Goal: Task Accomplishment & Management: Manage account settings

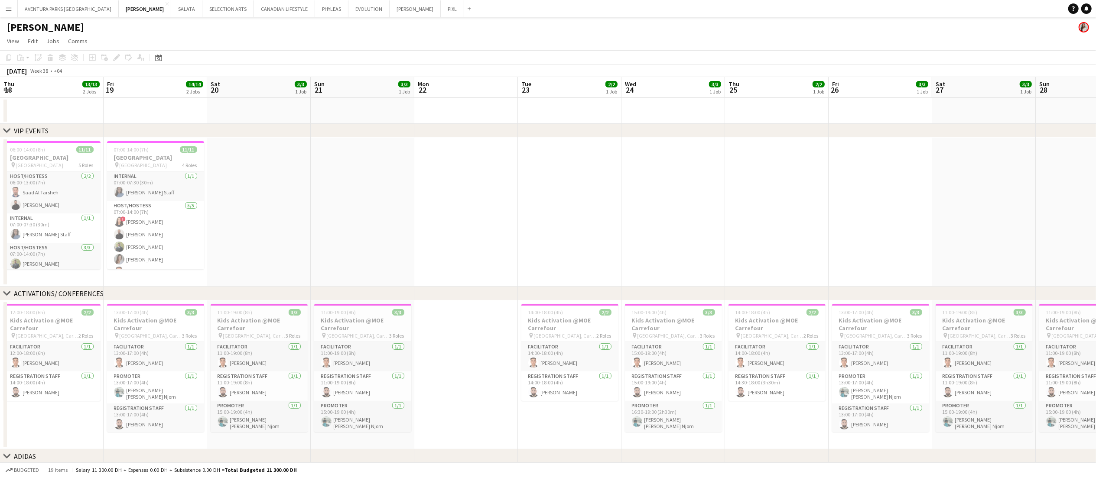
scroll to position [0, 228]
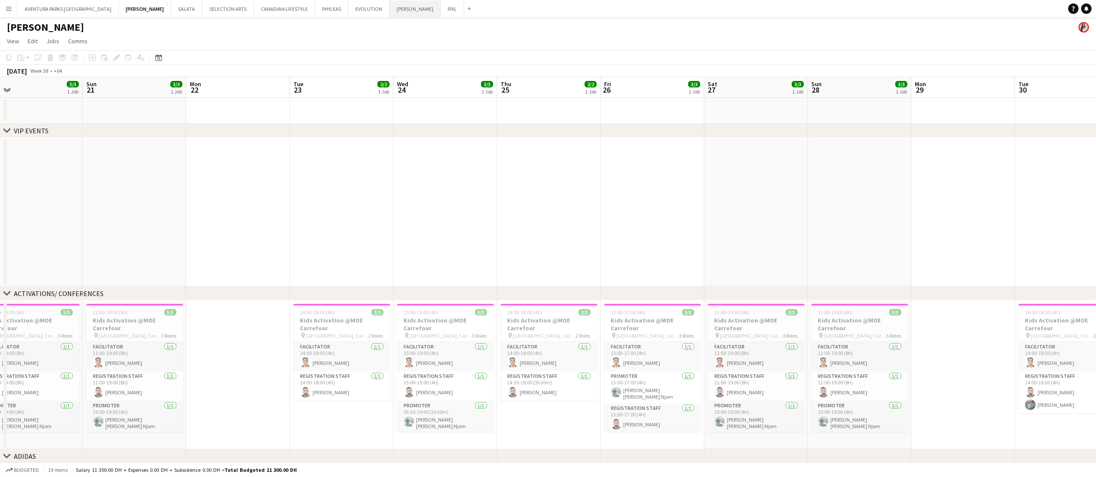
click at [390, 5] on button "MARTA VALASKOVA Close" at bounding box center [415, 8] width 51 height 17
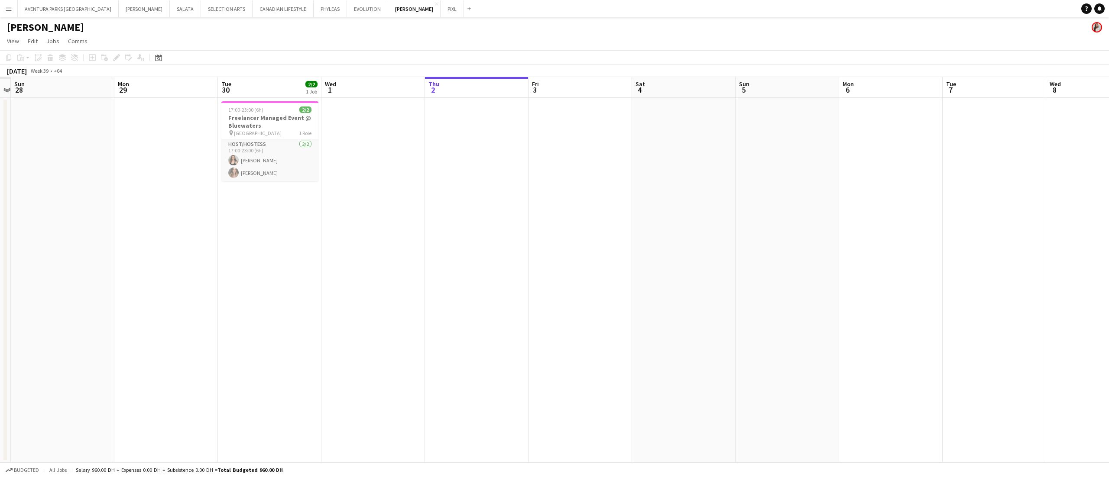
scroll to position [0, 179]
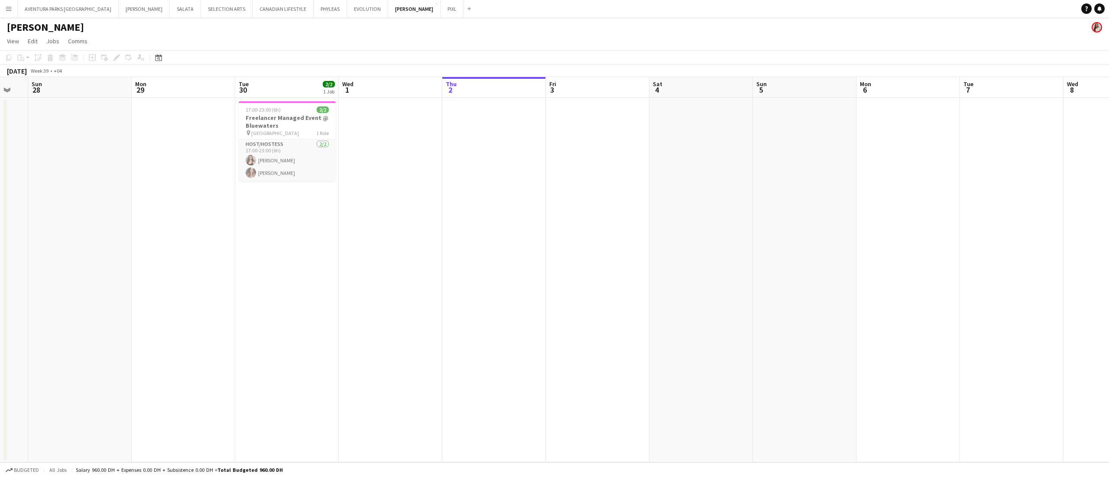
drag, startPoint x: 235, startPoint y: 291, endPoint x: 574, endPoint y: 301, distance: 339.4
click at [574, 301] on app-calendar-viewport "Fri 26 Sat 27 Sun 28 Mon 29 Tue 30 2/2 1 Job Wed 1 Thu 2 Fri 3 Sat 4 Sun 5 Mon …" at bounding box center [554, 270] width 1109 height 386
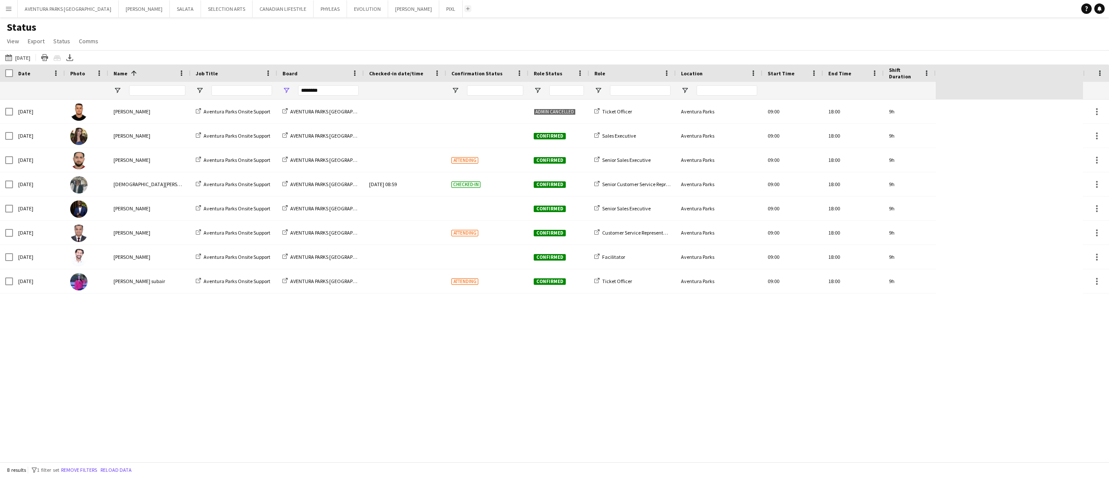
click at [464, 5] on button "Add" at bounding box center [467, 8] width 7 height 7
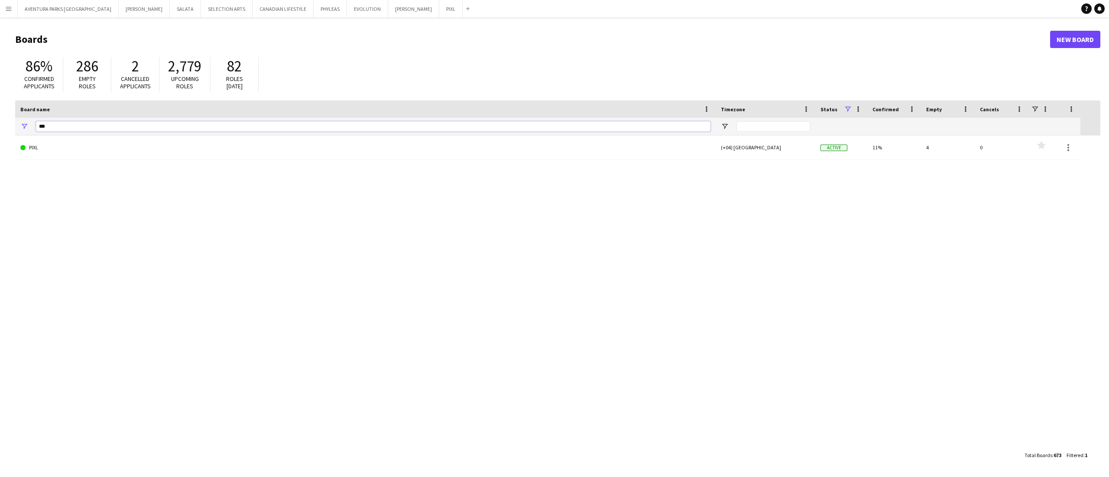
drag, startPoint x: 83, startPoint y: 126, endPoint x: 28, endPoint y: 122, distance: 55.6
click at [28, 122] on div "***" at bounding box center [365, 126] width 701 height 17
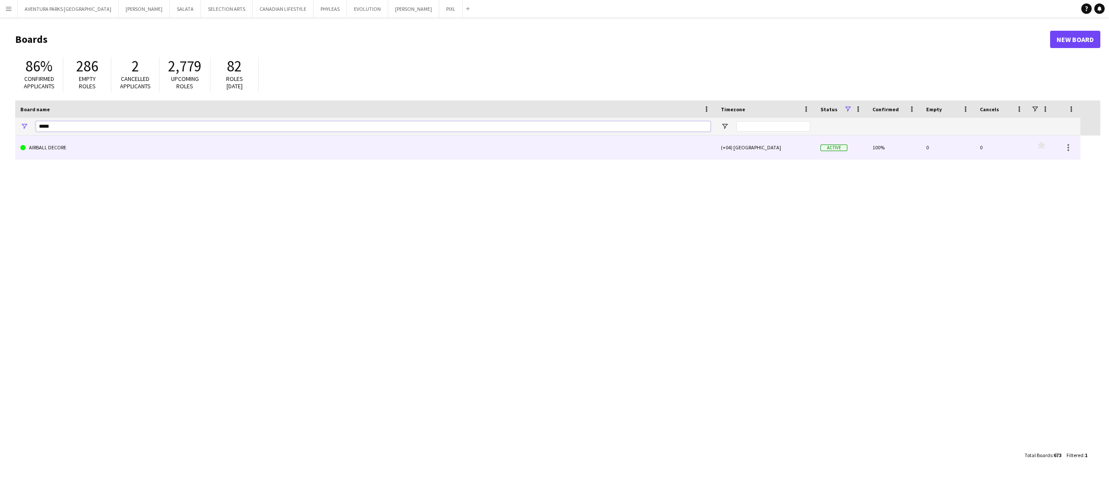
type input "*****"
click at [110, 136] on link "AIRBALL DECORE" at bounding box center [365, 148] width 690 height 24
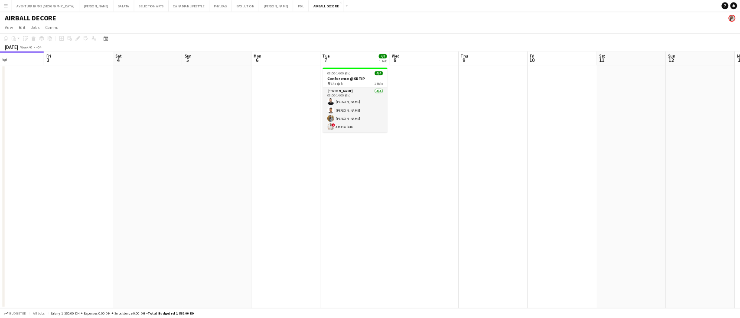
scroll to position [0, 349]
drag, startPoint x: 671, startPoint y: 230, endPoint x: 529, endPoint y: 228, distance: 141.7
click at [529, 228] on app-calendar-viewport "Mon 29 Tue 30 Wed 1 Thu 2 Fri 3 Sat 4 Sun 5 Mon 6 Tue 7 4/4 1 Job Wed 8 Thu 9 F…" at bounding box center [554, 270] width 1109 height 386
click at [532, 111] on div "08:00-14:00 (6h) 4/4" at bounding box center [531, 110] width 97 height 6
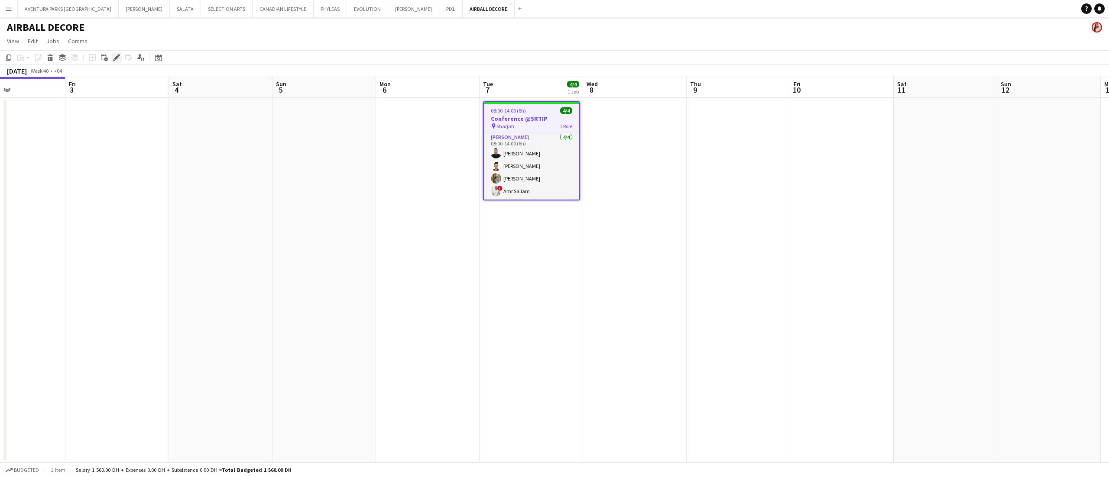
click at [115, 59] on icon at bounding box center [116, 57] width 5 height 5
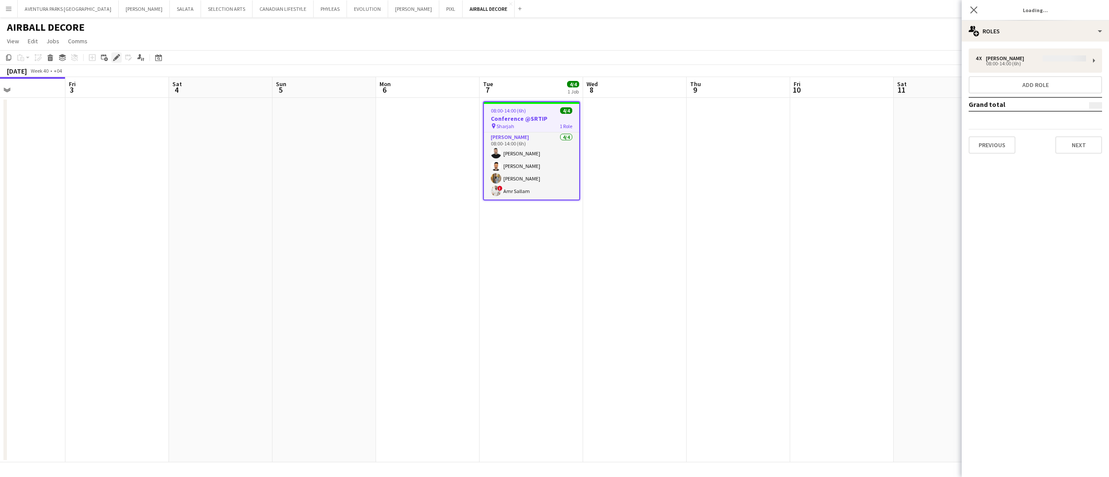
type input "**********"
click at [1042, 25] on div "multiple-users-add Roles" at bounding box center [1035, 31] width 147 height 21
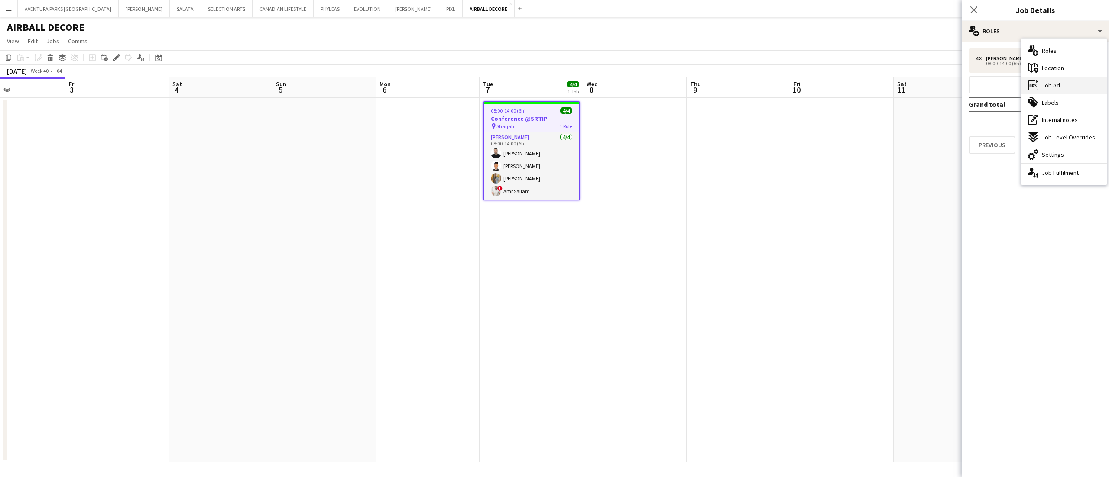
click at [1077, 86] on div "ads-window Job Ad" at bounding box center [1064, 85] width 86 height 17
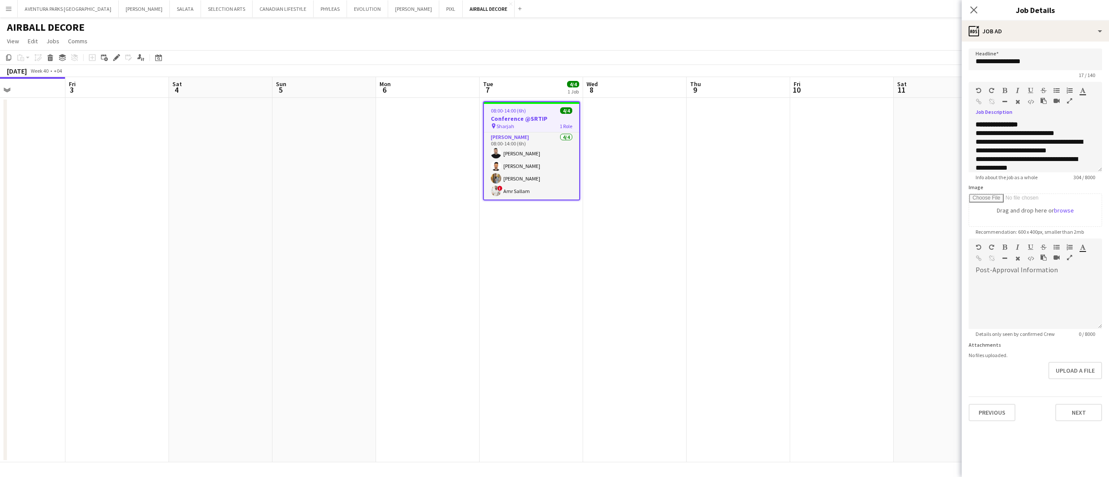
click at [1069, 100] on icon "button" at bounding box center [1069, 101] width 5 height 6
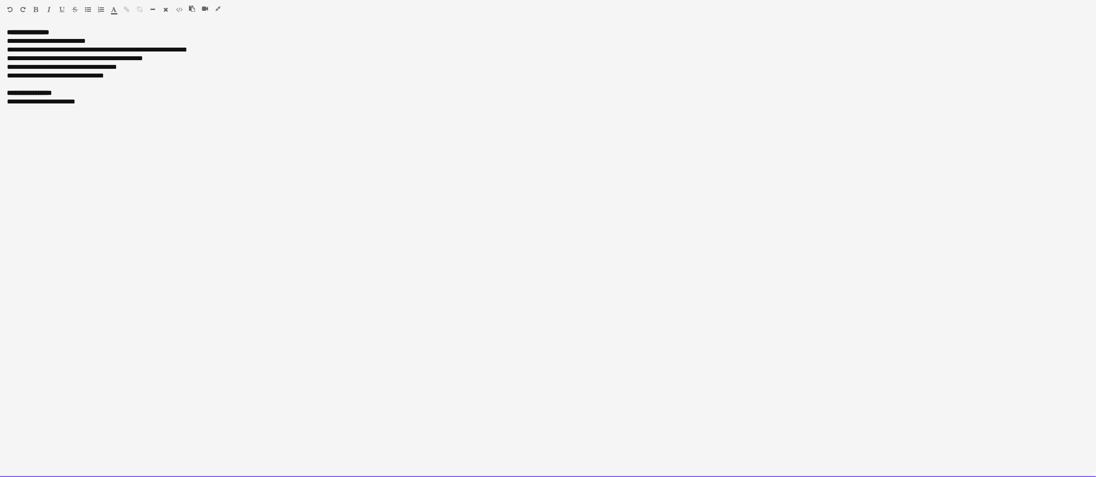
click at [219, 3] on div "default Heading 1 Heading 2 Heading 3 Heading 4 Heading 5 Heading 6 Heading 7 P…" at bounding box center [548, 11] width 1096 height 22
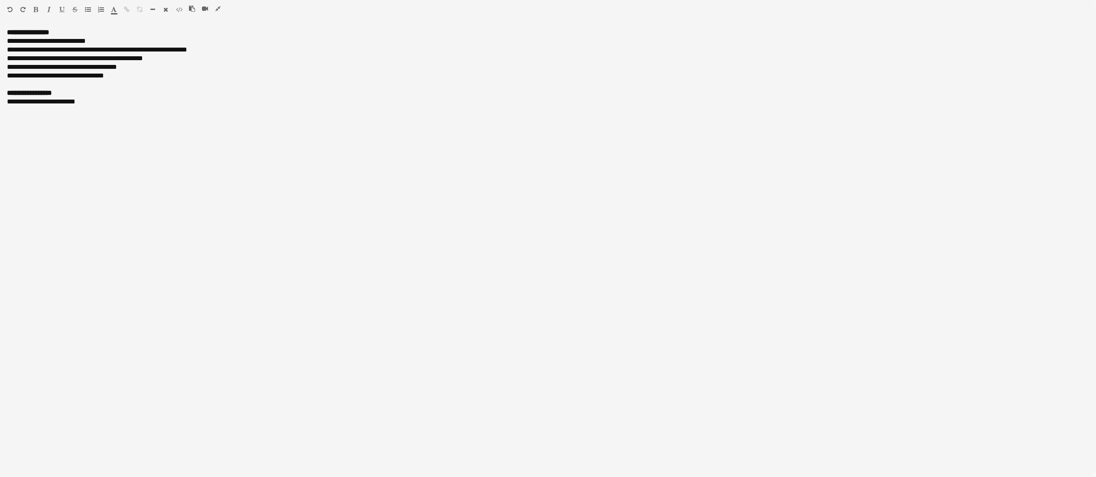
click at [216, 7] on icon "button" at bounding box center [217, 9] width 5 height 6
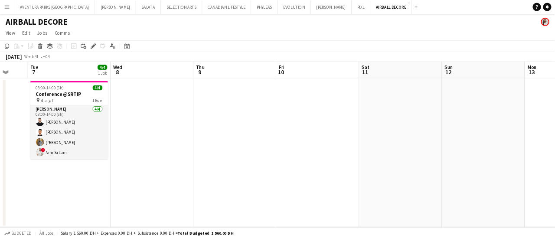
scroll to position [0, 200]
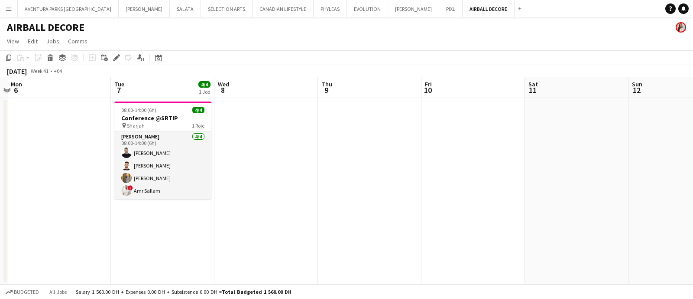
drag, startPoint x: 130, startPoint y: 179, endPoint x: 693, endPoint y: 163, distance: 563.0
click at [693, 163] on app-calendar-viewport "Sat 4 Sun 5 Mon 6 Tue 7 4/4 1 Job Wed 8 Thu 9 Fri 10 Sat 11 Sun 12 Mon 13 Tue 1…" at bounding box center [346, 180] width 693 height 207
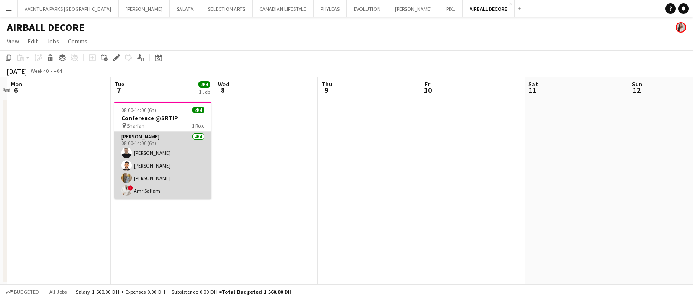
click at [177, 143] on app-card-role "Usher 4/4 08:00-14:00 (6h) Ahmad Nassour Qusai Wahbeh Ahmed Fouda ! Amr Sallam" at bounding box center [162, 165] width 97 height 67
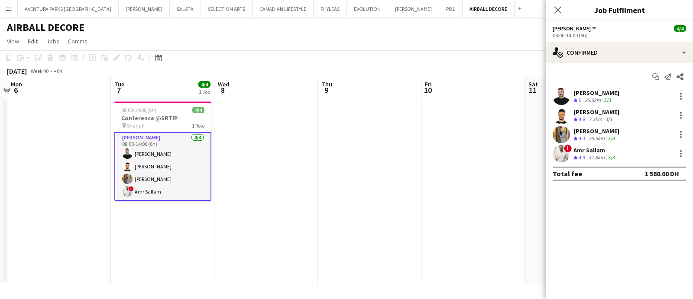
click at [558, 97] on app-user-avatar at bounding box center [561, 96] width 17 height 17
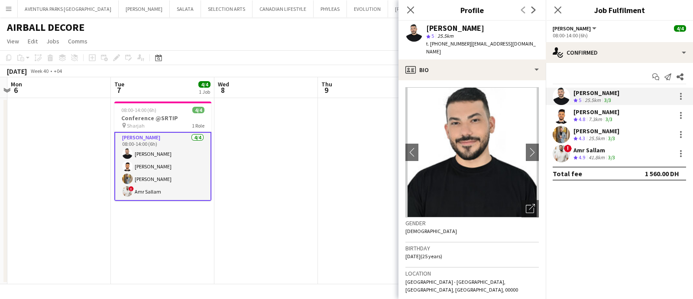
click at [555, 118] on app-user-avatar at bounding box center [561, 115] width 17 height 17
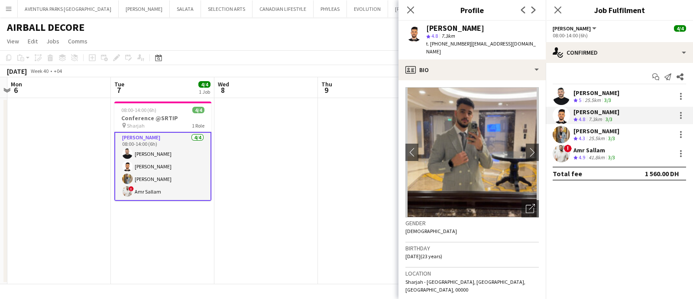
click at [565, 135] on app-user-avatar at bounding box center [561, 134] width 17 height 17
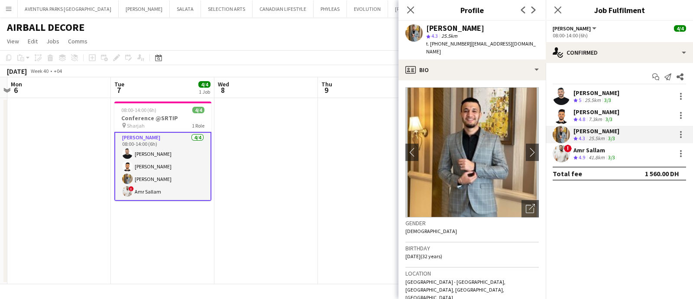
click at [558, 155] on app-user-avatar at bounding box center [561, 153] width 17 height 17
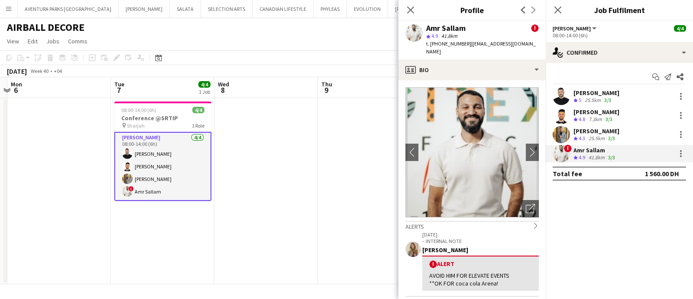
drag, startPoint x: 573, startPoint y: 91, endPoint x: 605, endPoint y: 150, distance: 67.8
click at [605, 150] on div "Ahmad Nassour Crew rating 5 25.5km 3/3 Qusai Wahbeh Crew rating 4.8 7.3km 3/3 A…" at bounding box center [619, 125] width 147 height 75
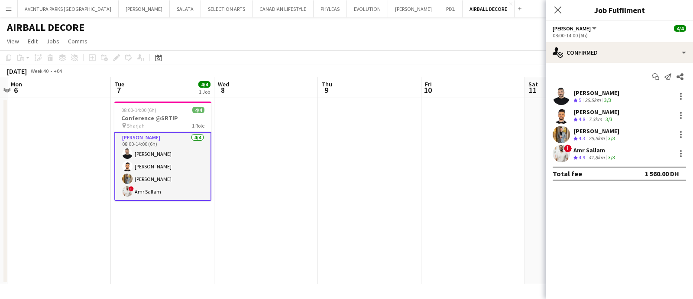
copy div "Ahmad Nassour Crew rating 5 25.5km 3/3 Qusai Wahbeh Crew rating 4.8 7.3km 3/3 A…"
click at [148, 117] on h3 "Conference @SRTIP" at bounding box center [162, 118] width 97 height 8
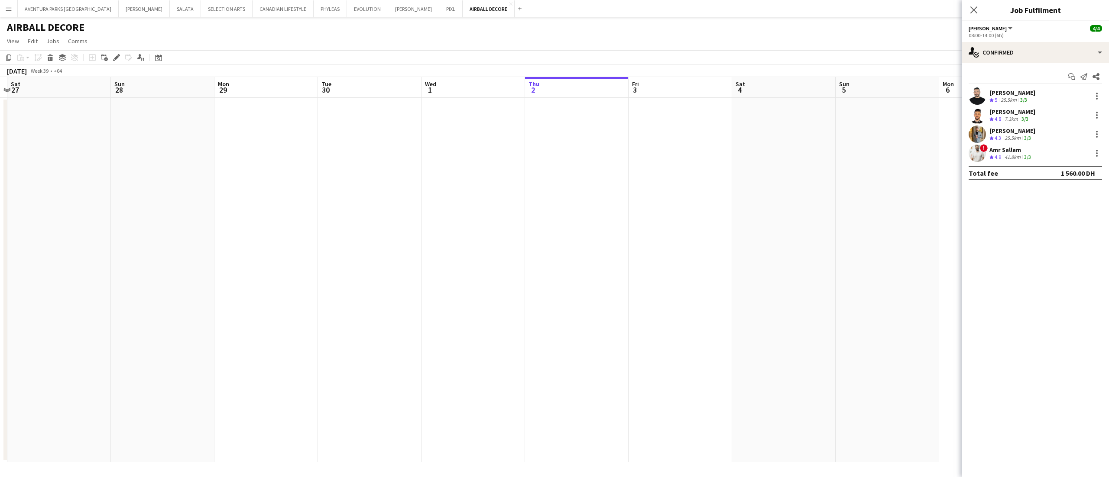
click at [536, 296] on app-date-cell at bounding box center [577, 280] width 104 height 365
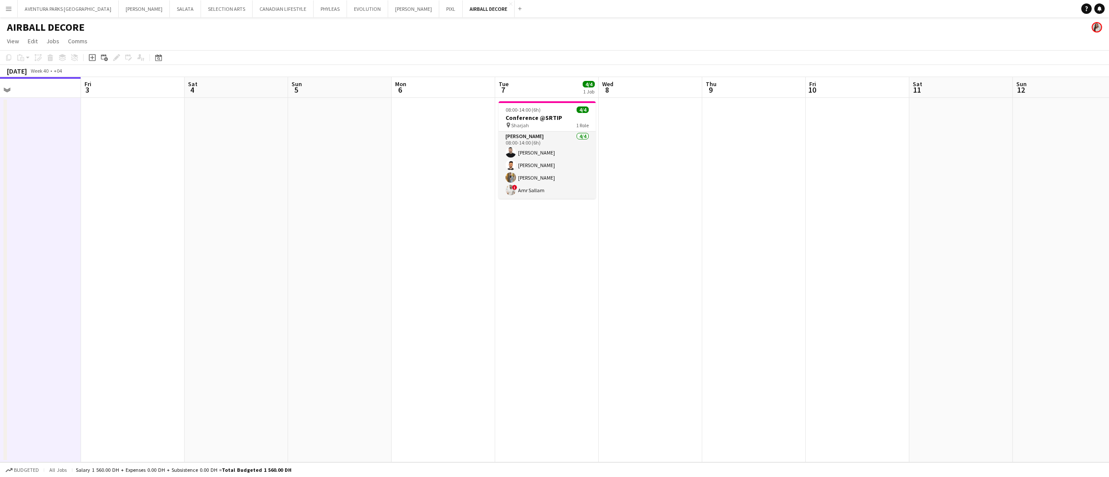
scroll to position [0, 347]
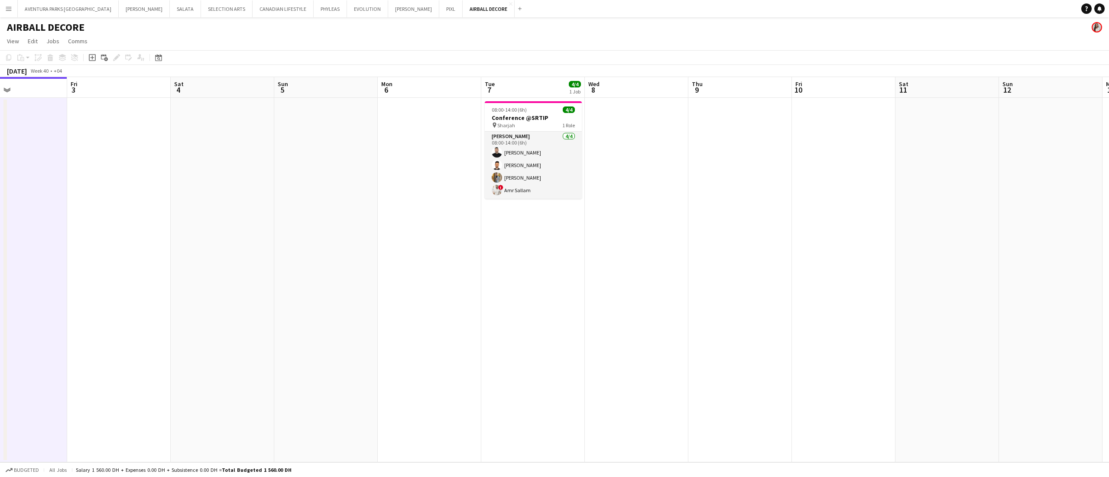
drag, startPoint x: 873, startPoint y: 239, endPoint x: 312, endPoint y: 268, distance: 562.3
click at [312, 268] on app-calendar-viewport "Mon 29 Tue 30 Wed 1 Thu 2 Fri 3 Sat 4 Sun 5 Mon 6 Tue 7 4/4 1 Job Wed 8 Thu 9 F…" at bounding box center [554, 270] width 1109 height 386
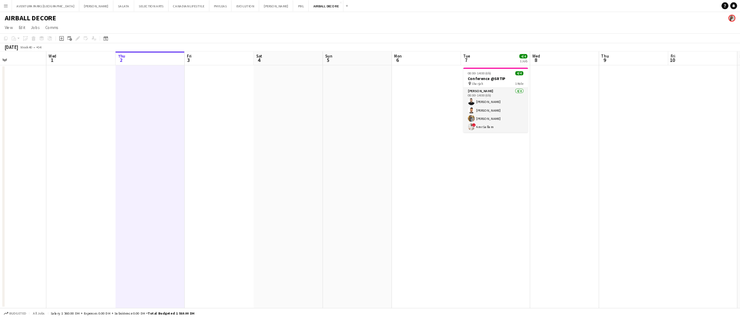
scroll to position [0, 210]
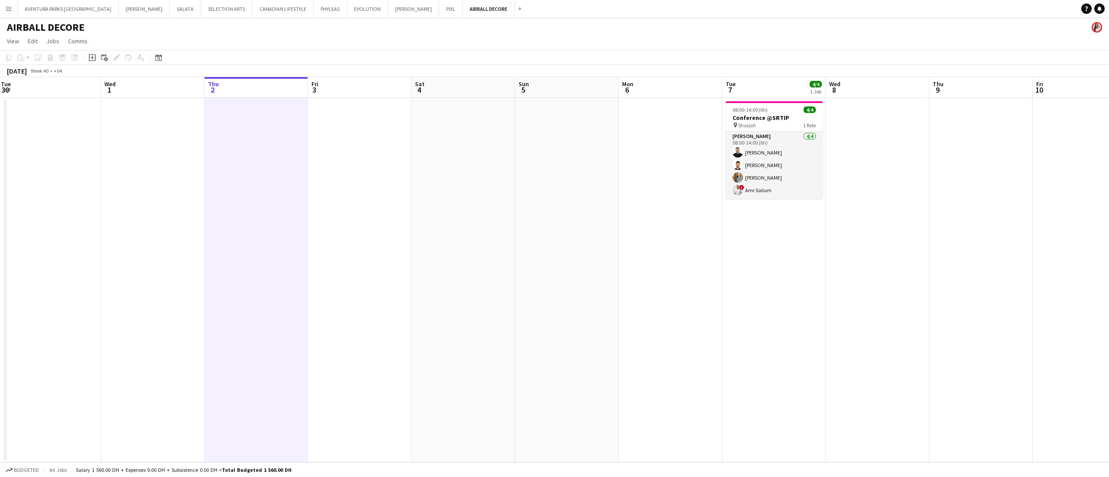
drag, startPoint x: 195, startPoint y: 171, endPoint x: 436, endPoint y: 183, distance: 241.6
click at [436, 183] on app-calendar-viewport "Sun 28 Mon 29 Tue 30 Wed 1 Thu 2 Fri 3 Sat 4 Sun 5 Mon 6 Tue 7 4/4 1 Job Wed 8 …" at bounding box center [554, 270] width 1109 height 386
click at [769, 104] on app-job-card "08:00-14:00 (6h) 4/4 Conference @SRTIP pin Sharjah 1 Role Usher 4/4 08:00-14:00…" at bounding box center [774, 149] width 97 height 97
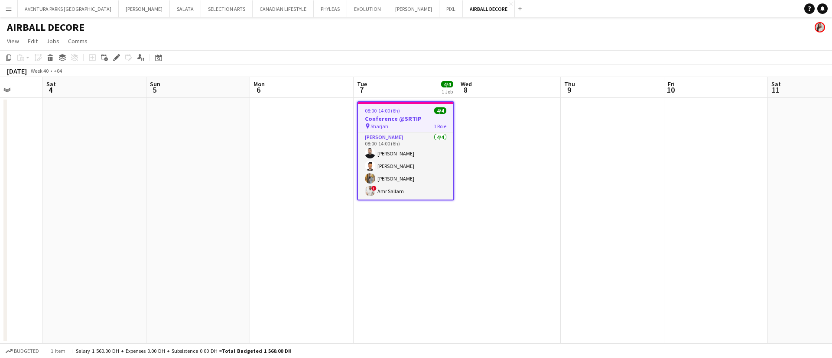
scroll to position [0, 326]
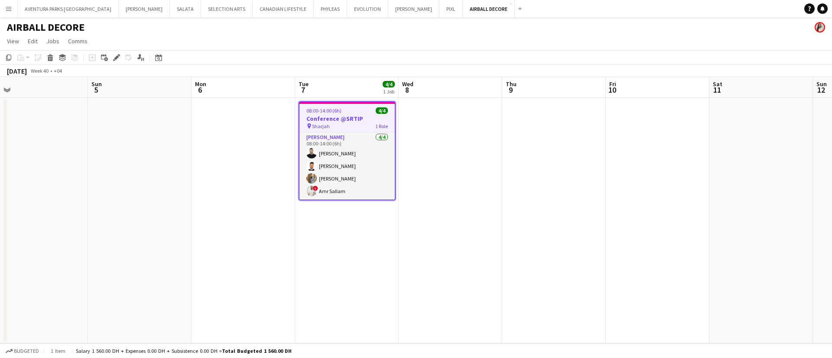
drag, startPoint x: 619, startPoint y: 166, endPoint x: 192, endPoint y: 111, distance: 430.3
click at [192, 111] on app-calendar-viewport "Wed 1 Thu 2 Fri 3 Sat 4 Sun 5 Mon 6 Tue 7 4/4 1 Job Wed 8 Thu 9 Fri 10 Sat 11 S…" at bounding box center [416, 210] width 832 height 266
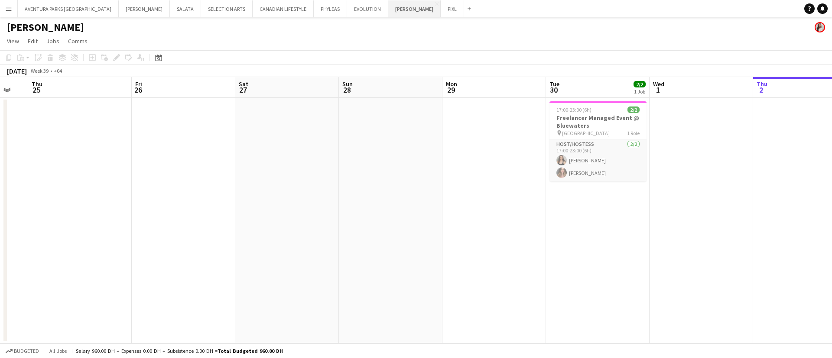
scroll to position [0, 179]
click at [467, 10] on app-icon "Add" at bounding box center [468, 8] width 3 height 3
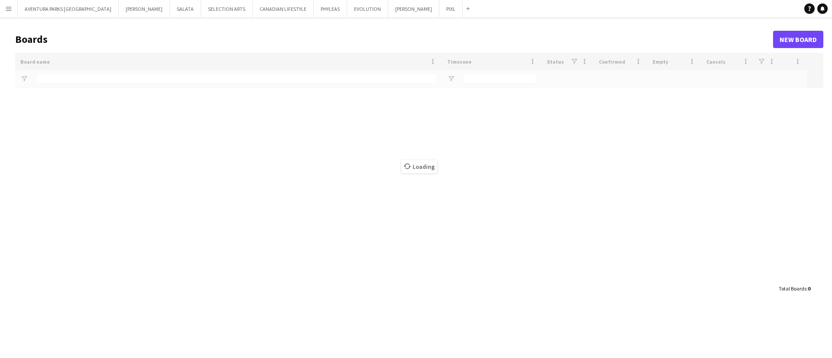
type input "*****"
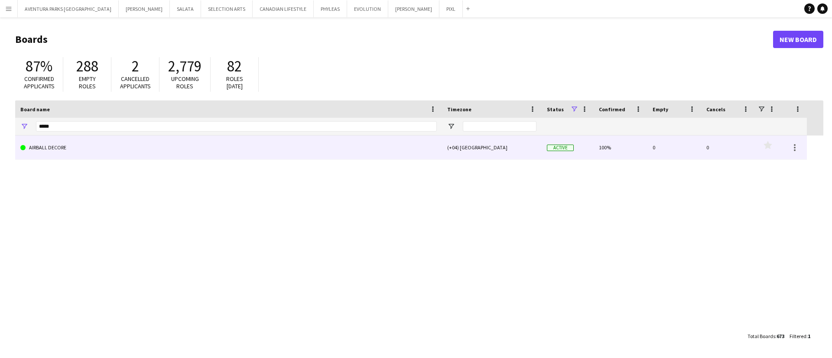
click at [62, 151] on link "AIRBALL DECORE" at bounding box center [228, 148] width 416 height 24
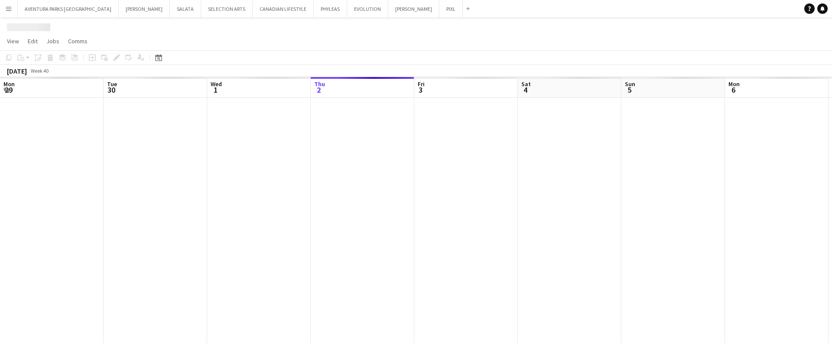
scroll to position [0, 207]
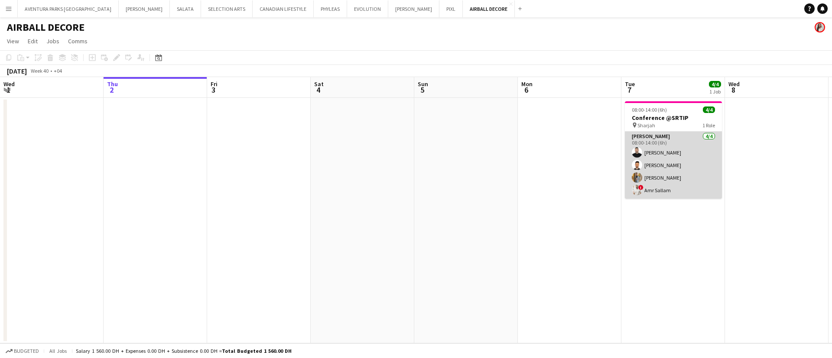
click at [669, 141] on app-card-role "Usher 4/4 08:00-14:00 (6h) Ahmad Nassour Qusai Wahbeh Ahmed Fouda ! Amr Sallam" at bounding box center [673, 165] width 97 height 67
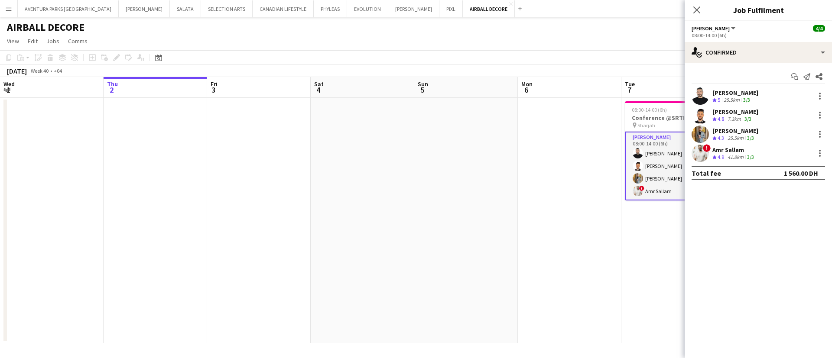
click at [742, 95] on div "Ahmad Nassour" at bounding box center [735, 93] width 46 height 8
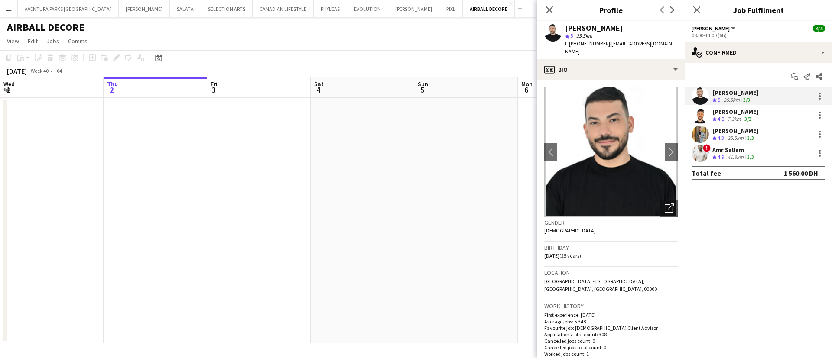
click at [738, 110] on div "Qusai Wahbeh" at bounding box center [735, 112] width 46 height 8
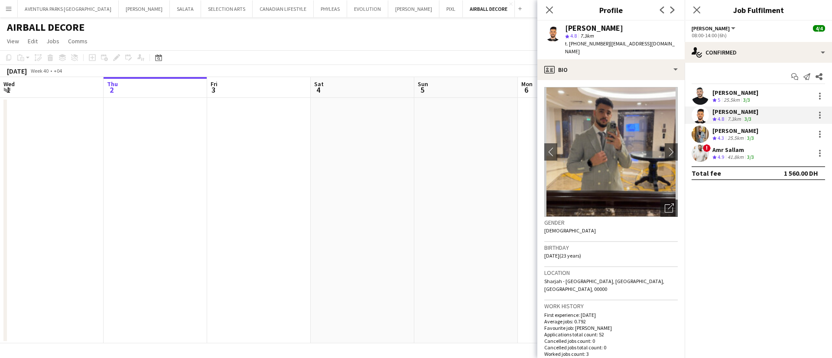
click at [735, 138] on div "25.5km" at bounding box center [735, 138] width 19 height 7
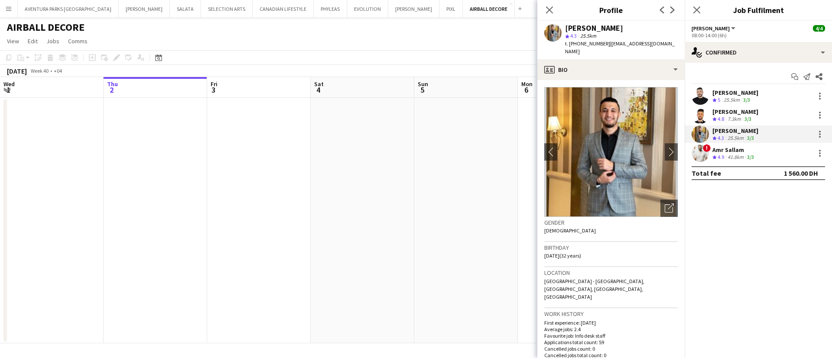
drag, startPoint x: 736, startPoint y: 211, endPoint x: 734, endPoint y: 207, distance: 4.5
click at [736, 211] on mat-expansion-panel "check Confirmed Start chat Send notification Share Ahmad Nassour Crew rating 5 …" at bounding box center [758, 210] width 147 height 295
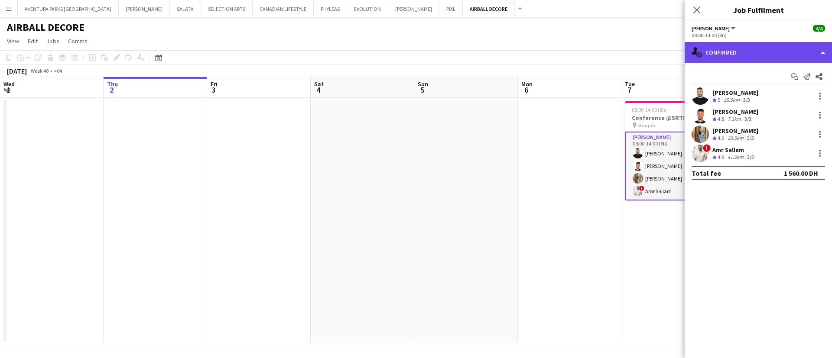
click at [726, 49] on div "single-neutral-actions-check-2 Confirmed" at bounding box center [758, 52] width 147 height 21
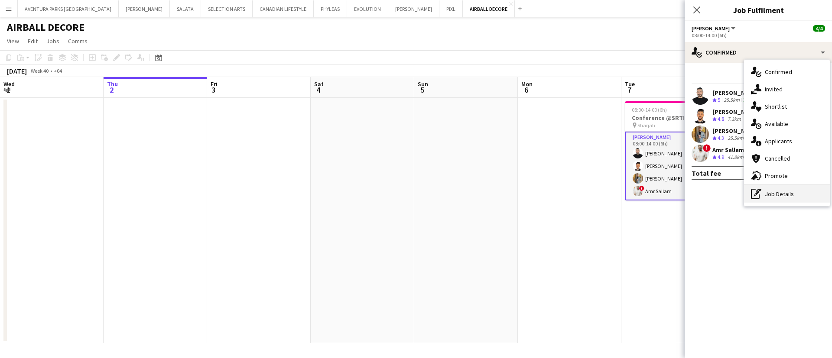
click at [773, 193] on div "pen-write Job Details" at bounding box center [787, 193] width 86 height 17
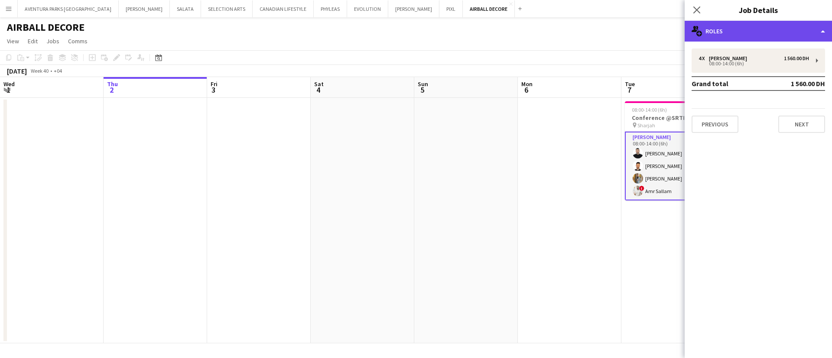
click at [731, 26] on div "multiple-users-add Roles" at bounding box center [758, 31] width 147 height 21
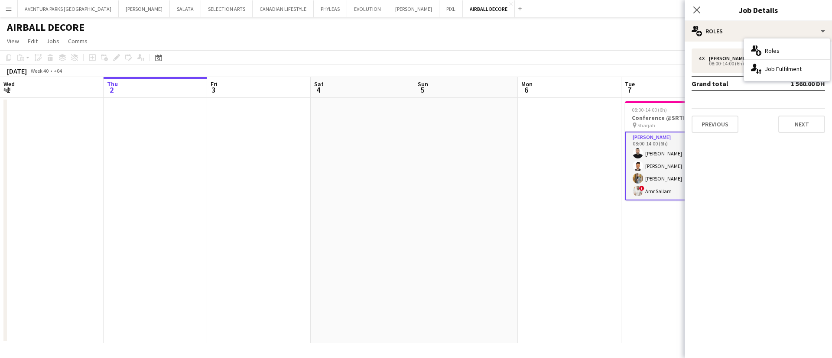
click at [715, 201] on mat-expansion-panel "pencil3 General details 4 x Usher 1 560.00 DH 08:00-14:00 (6h) Grand total 1 56…" at bounding box center [758, 200] width 147 height 317
click at [694, 13] on icon at bounding box center [696, 10] width 8 height 8
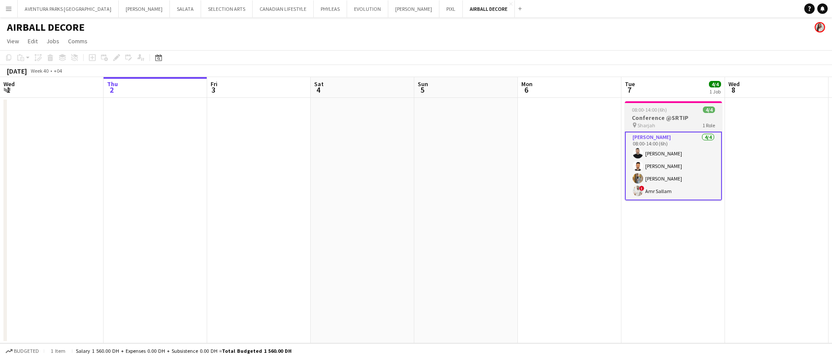
click at [686, 123] on div "pin Sharjah 1 Role" at bounding box center [673, 125] width 97 height 7
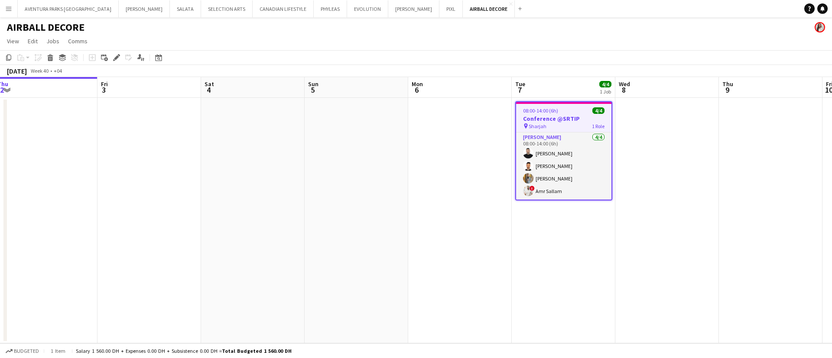
drag, startPoint x: 691, startPoint y: 115, endPoint x: 577, endPoint y: 115, distance: 113.9
click at [577, 115] on app-calendar-viewport "Mon 29 Tue 30 Wed 1 Thu 2 Fri 3 Sat 4 Sun 5 Mon 6 Tue 7 4/4 1 Job Wed 8 Thu 9 F…" at bounding box center [416, 210] width 832 height 266
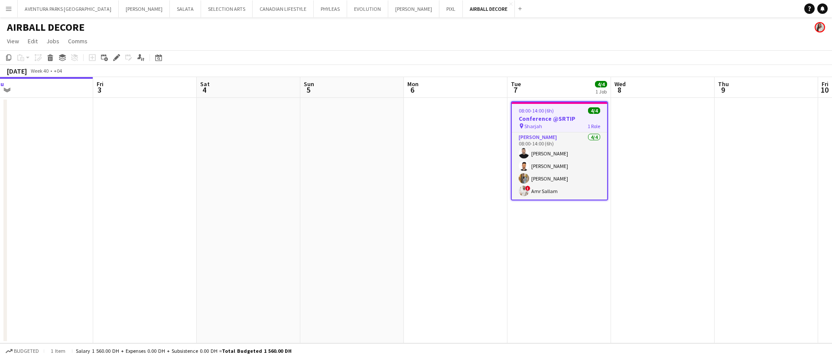
click at [545, 344] on div "Budgeted 1 item Salary 1 560.00 DH + Expenses 0.00 DH + Subsistence 0.00 DH = T…" at bounding box center [416, 351] width 832 height 15
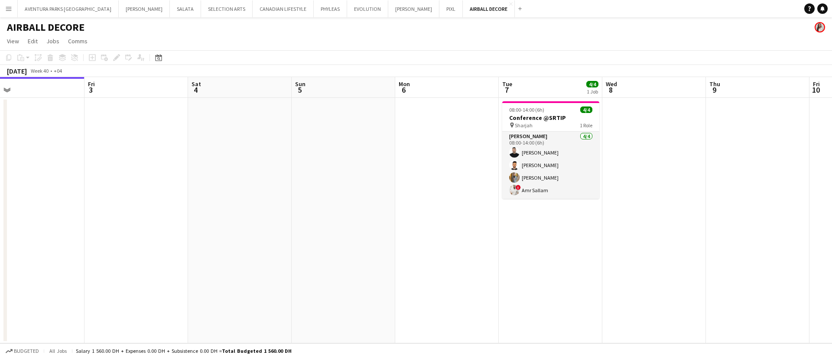
scroll to position [0, 341]
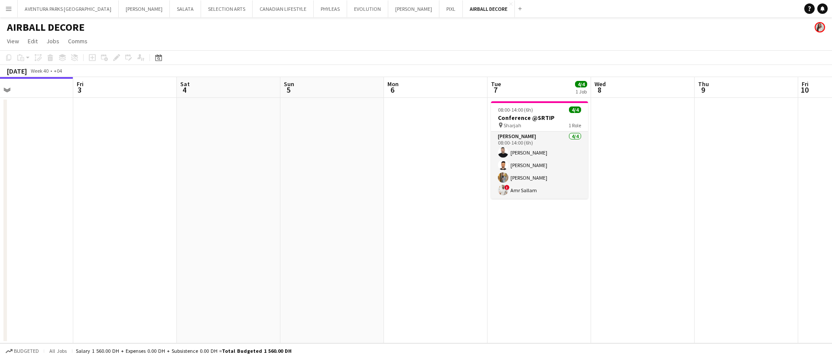
drag, startPoint x: 570, startPoint y: 118, endPoint x: 555, endPoint y: 113, distance: 16.3
click at [555, 113] on app-calendar-viewport "Mon 29 Tue 30 Wed 1 Thu 2 Fri 3 Sat 4 Sun 5 Mon 6 Tue 7 4/4 1 Job Wed 8 Thu 9 F…" at bounding box center [416, 210] width 832 height 266
click at [529, 112] on span "08:00-14:00 (6h)" at bounding box center [515, 110] width 35 height 6
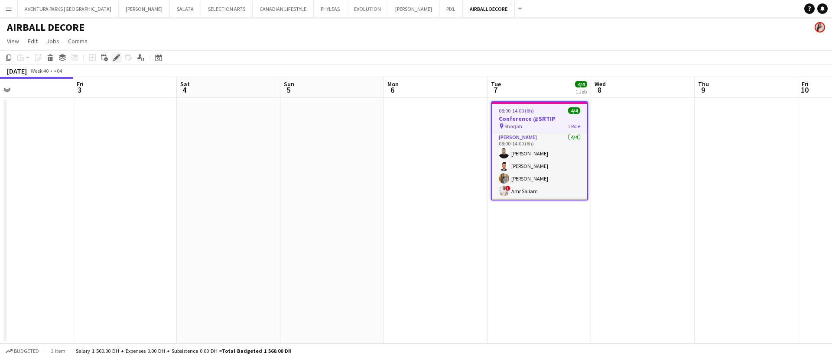
click at [112, 55] on div "Edit" at bounding box center [116, 57] width 10 height 10
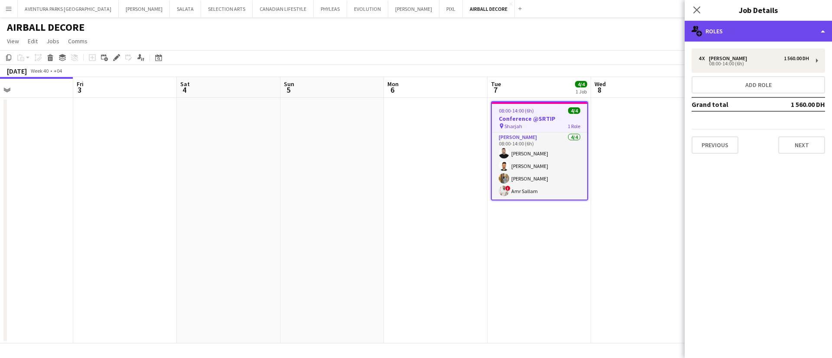
click at [742, 29] on div "multiple-users-add Roles" at bounding box center [758, 31] width 147 height 21
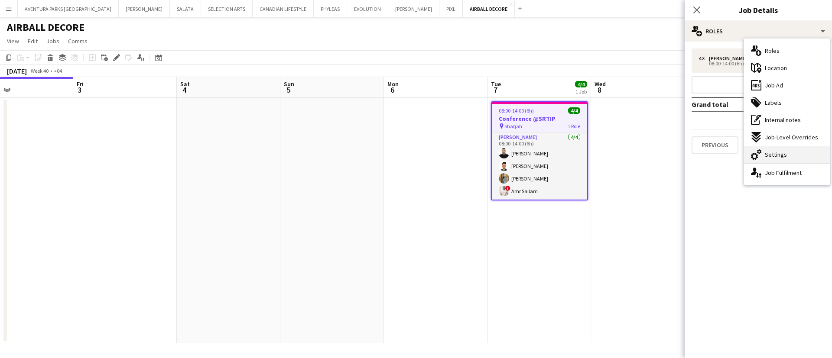
click at [780, 156] on span "Settings" at bounding box center [776, 155] width 22 height 8
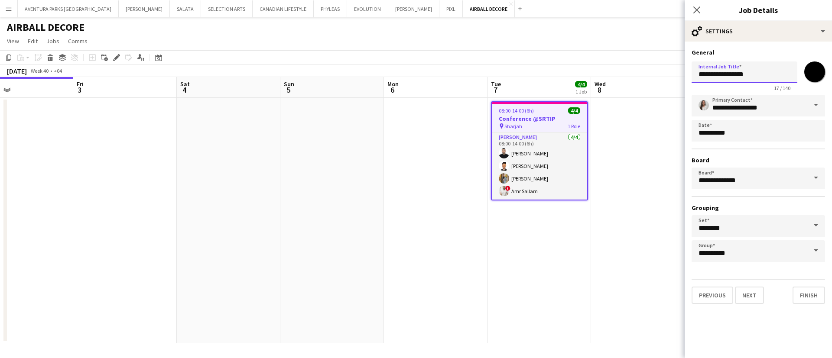
drag, startPoint x: 762, startPoint y: 75, endPoint x: 695, endPoint y: 69, distance: 67.9
click at [695, 69] on input "**********" at bounding box center [744, 73] width 106 height 22
click at [695, 11] on icon at bounding box center [696, 10] width 8 height 8
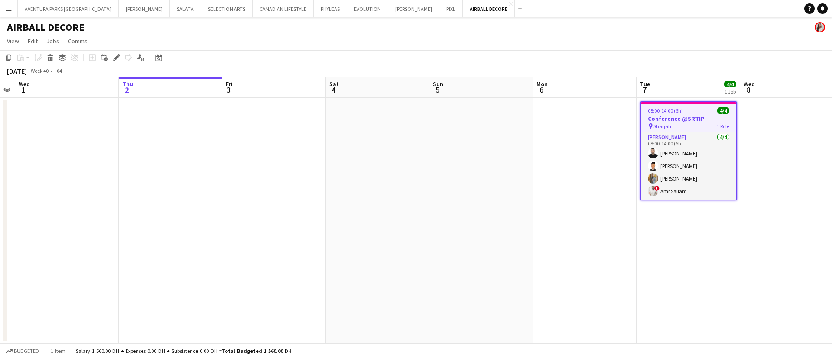
scroll to position [0, 263]
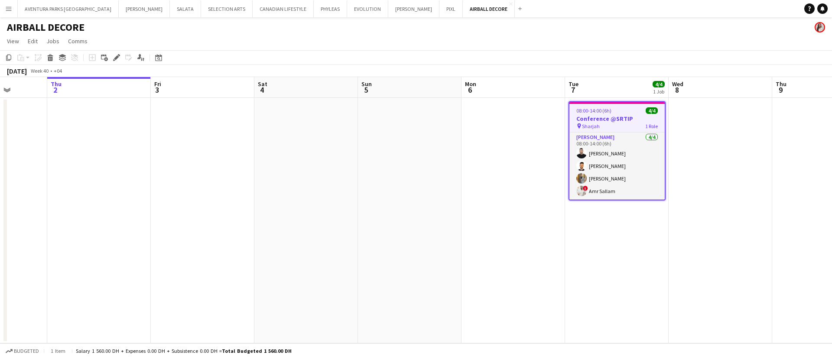
drag, startPoint x: 400, startPoint y: 243, endPoint x: 506, endPoint y: 241, distance: 105.7
click at [506, 241] on app-calendar-viewport "Mon 29 Tue 30 Wed 1 Thu 2 Fri 3 Sat 4 Sun 5 Mon 6 Tue 7 4/4 1 Job Wed 8 Thu 9 F…" at bounding box center [416, 210] width 832 height 266
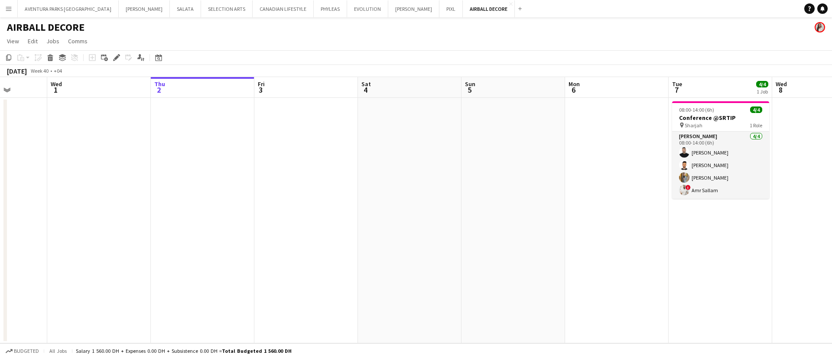
click at [741, 267] on app-date-cell "08:00-14:00 (6h) 4/4 Conference @SRTIP pin Sharjah 1 Role Usher 4/4 08:00-14:00…" at bounding box center [721, 221] width 104 height 246
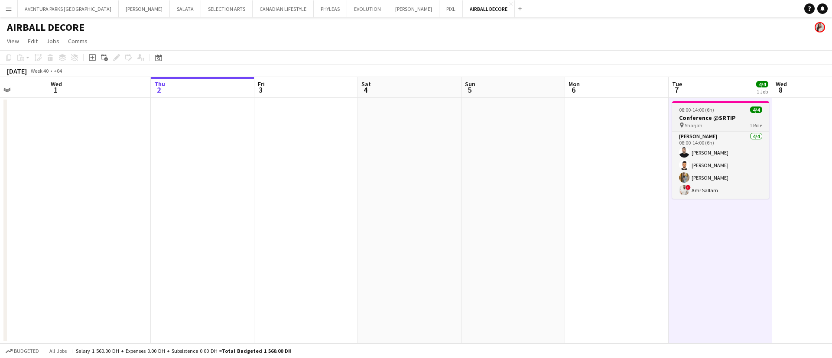
click at [711, 115] on h3 "Conference @SRTIP" at bounding box center [720, 118] width 97 height 8
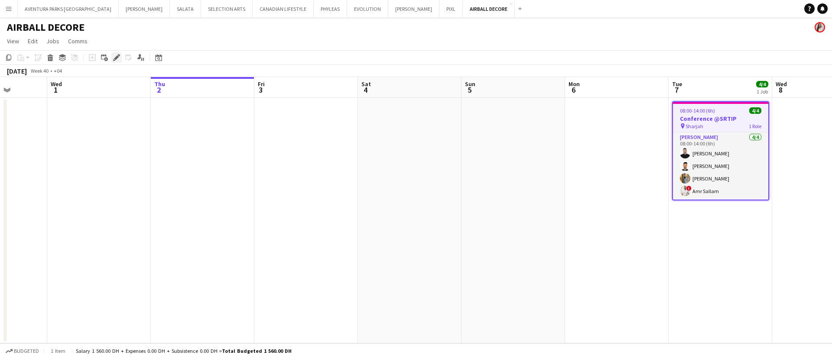
click at [115, 58] on icon at bounding box center [116, 57] width 5 height 5
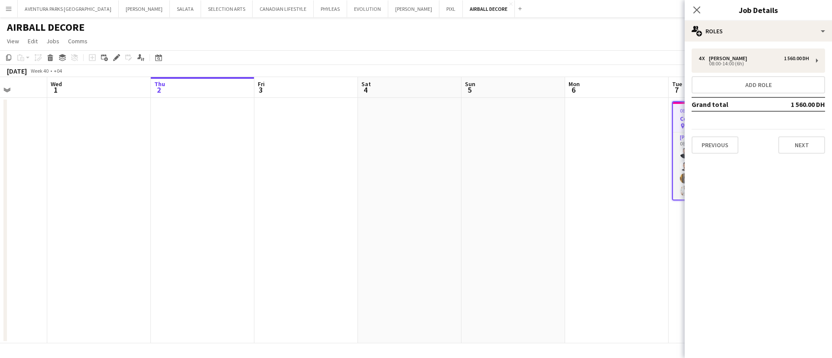
click at [570, 173] on app-date-cell at bounding box center [617, 221] width 104 height 246
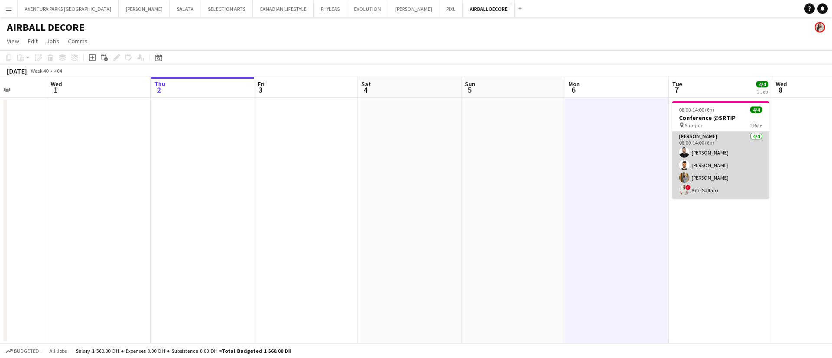
click at [708, 168] on app-card-role "Usher 4/4 08:00-14:00 (6h) Ahmad Nassour Qusai Wahbeh Ahmed Fouda ! Amr Sallam" at bounding box center [720, 165] width 97 height 67
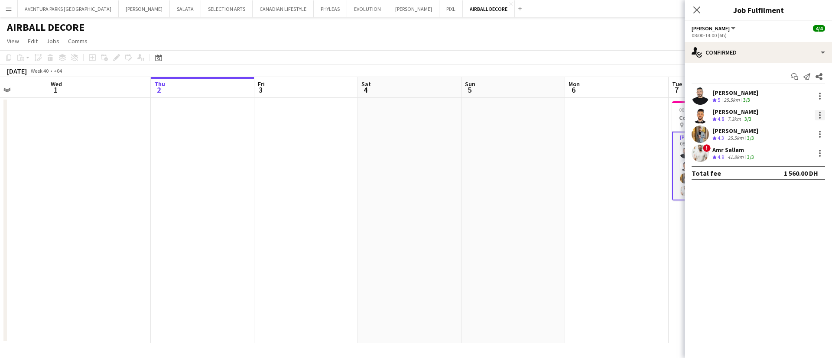
click at [820, 116] on div at bounding box center [820, 115] width 10 height 10
click at [800, 218] on span "Remove" at bounding box center [791, 215] width 54 height 8
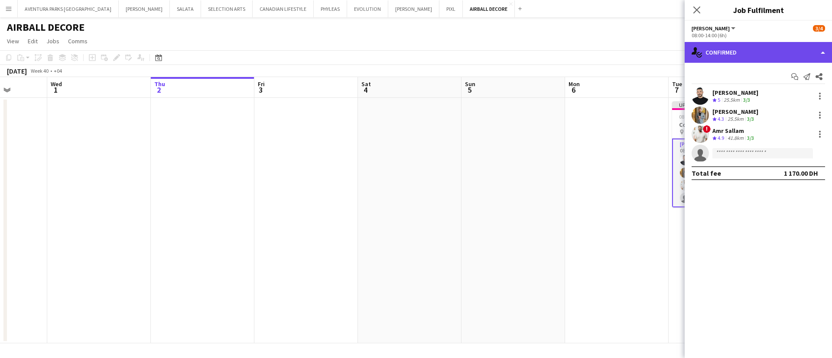
click at [748, 49] on div "single-neutral-actions-check-2 Confirmed" at bounding box center [758, 52] width 147 height 21
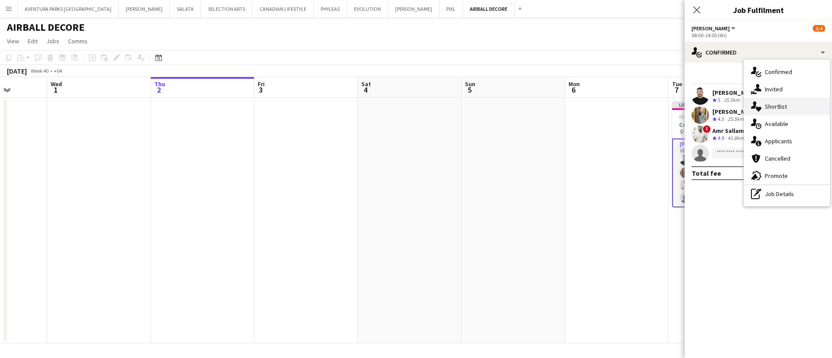
click at [784, 107] on span "Shortlist" at bounding box center [776, 107] width 22 height 8
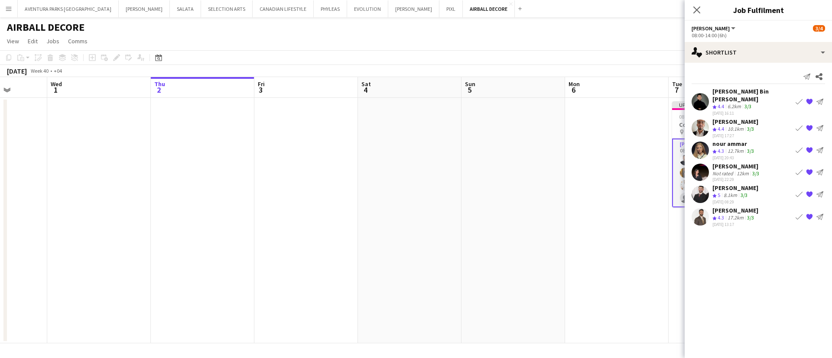
click at [450, 187] on app-date-cell at bounding box center [410, 221] width 104 height 246
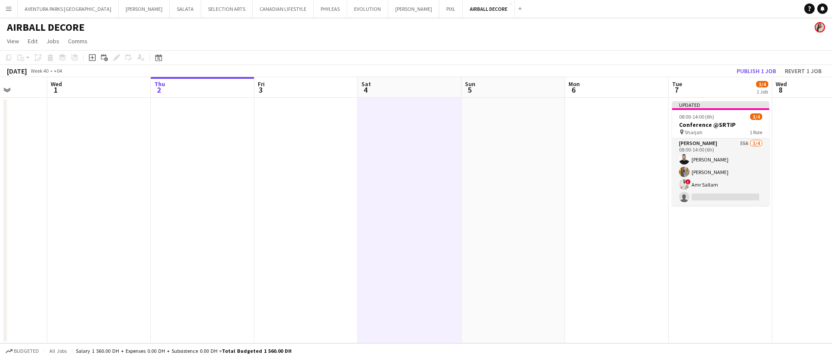
scroll to position [0, 264]
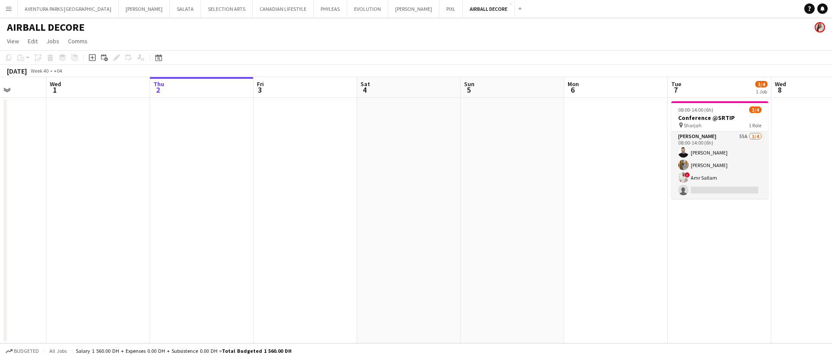
drag, startPoint x: 453, startPoint y: 187, endPoint x: 519, endPoint y: 173, distance: 67.7
click at [464, 187] on app-calendar-viewport "Sun 28 Mon 29 Tue 30 Wed 1 Thu 2 Fri 3 Sat 4 Sun 5 Mon 6 Tue 7 3/4 1 Job Wed 8 …" at bounding box center [416, 210] width 832 height 266
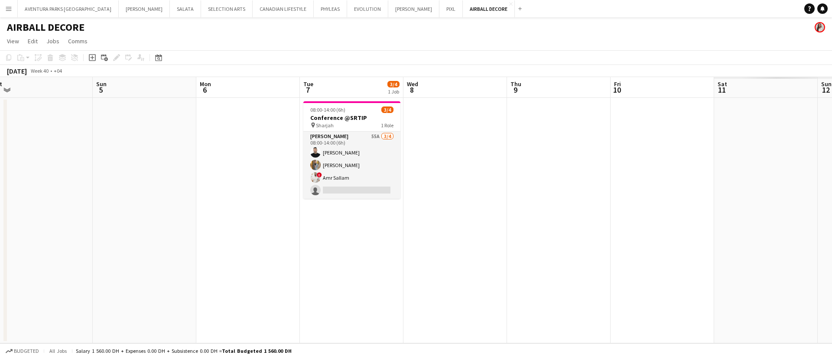
scroll to position [0, 265]
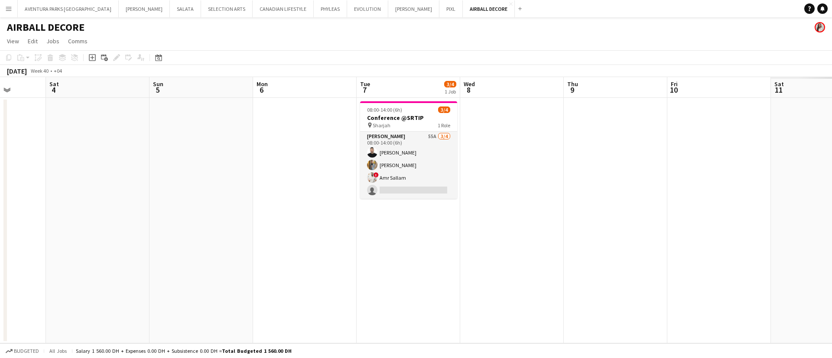
drag, startPoint x: 541, startPoint y: 215, endPoint x: 115, endPoint y: 214, distance: 425.9
click at [115, 214] on app-calendar-viewport "Wed 1 Thu 2 Fri 3 Sat 4 Sun 5 Mon 6 Tue 7 3/4 1 Job Wed 8 Thu 9 Fri 10 Sat 11 S…" at bounding box center [416, 210] width 832 height 266
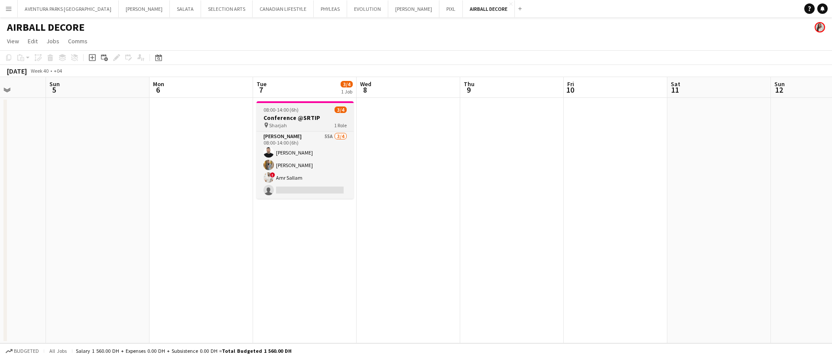
click at [299, 116] on h3 "Conference @SRTIP" at bounding box center [304, 118] width 97 height 8
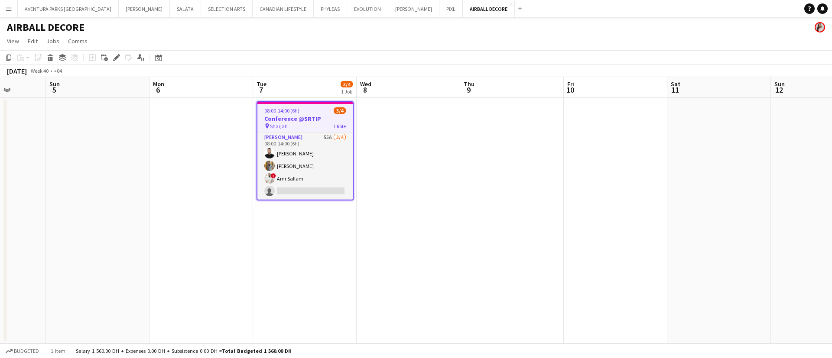
drag, startPoint x: 281, startPoint y: 138, endPoint x: 264, endPoint y: 129, distance: 18.8
click at [282, 138] on app-card-role "Usher 55A 3/4 08:00-14:00 (6h) Ahmad Nassour Ahmed Fouda ! Amr Sallam single-ne…" at bounding box center [304, 166] width 95 height 67
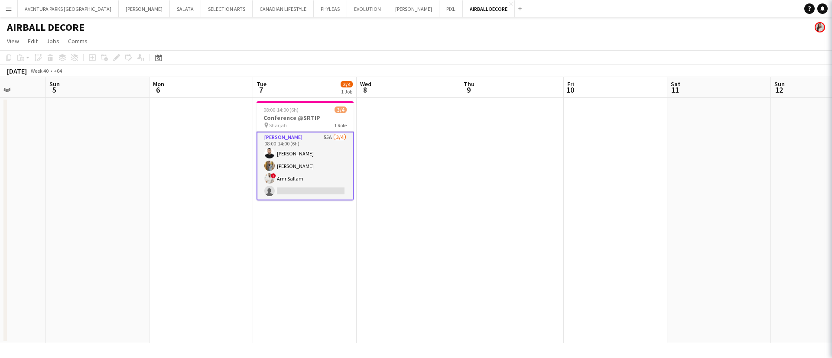
scroll to position [0, 264]
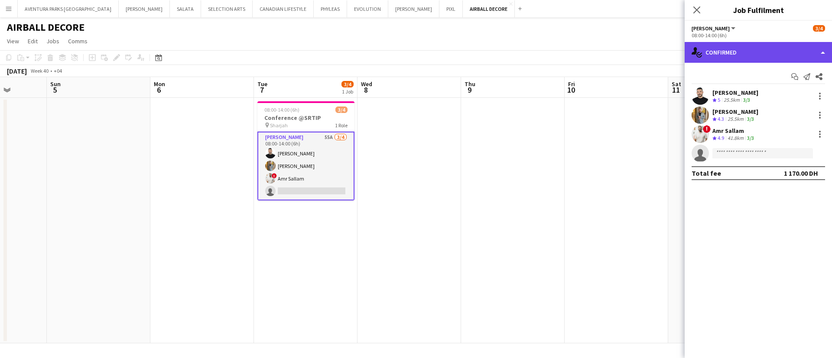
click at [737, 62] on div "single-neutral-actions-check-2 Confirmed" at bounding box center [758, 52] width 147 height 21
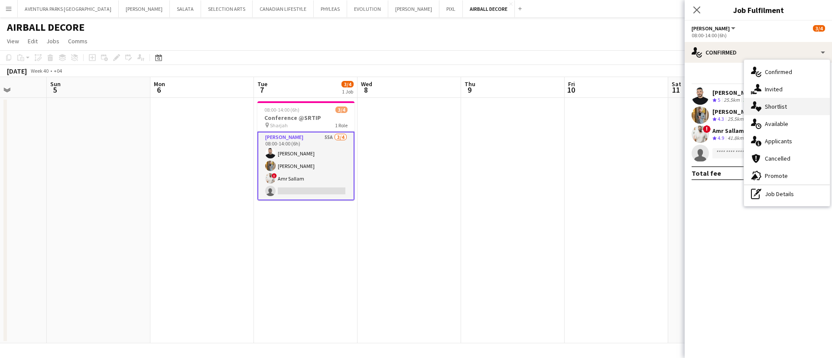
click at [787, 104] on div "single-neutral-actions-heart Shortlist" at bounding box center [787, 106] width 86 height 17
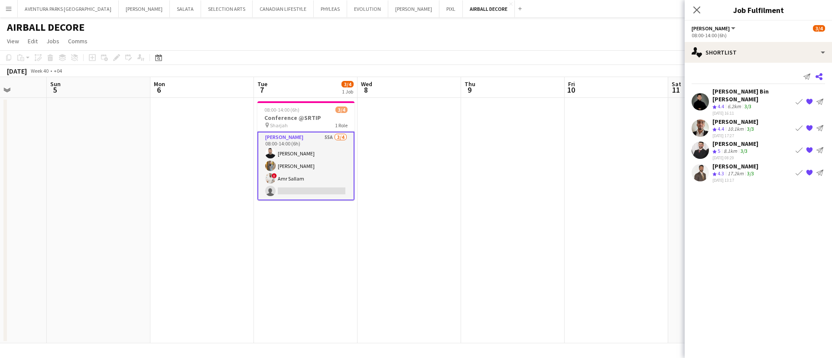
click at [820, 75] on icon at bounding box center [818, 76] width 7 height 7
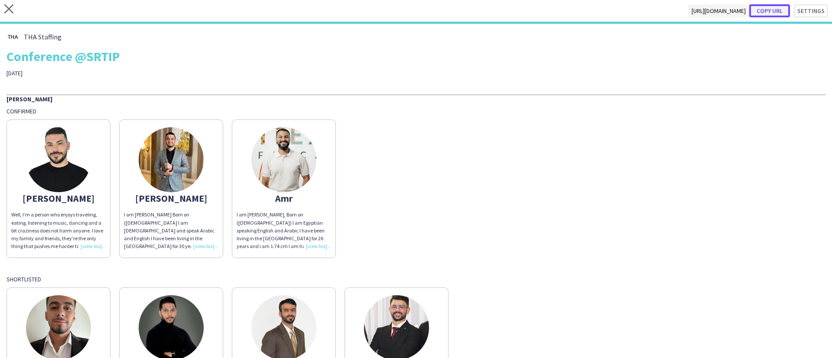
click at [772, 12] on button "Copy url" at bounding box center [769, 10] width 41 height 13
click at [8, 11] on icon "close" at bounding box center [8, 8] width 9 height 9
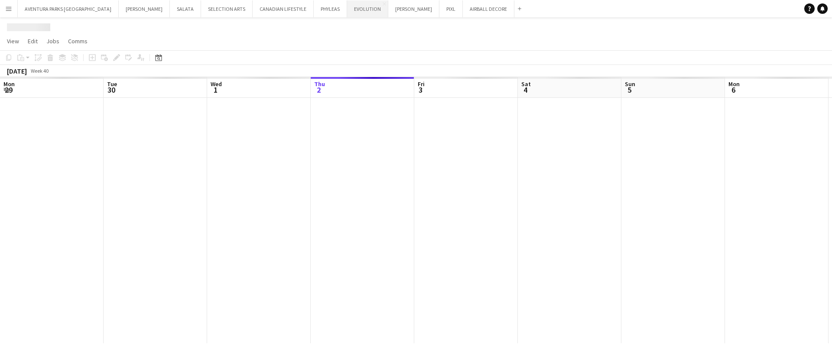
scroll to position [0, 207]
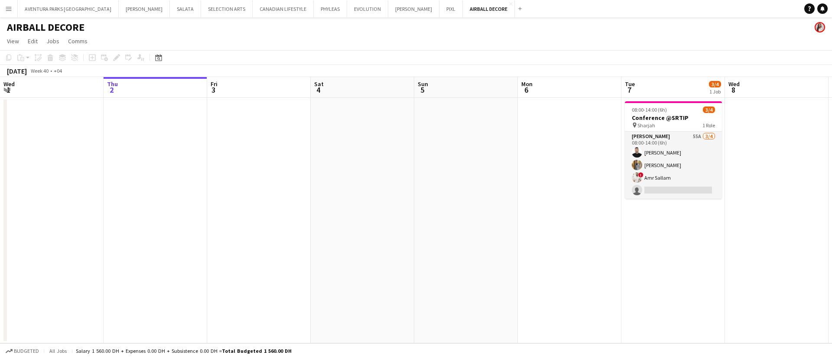
click at [8, 7] on app-icon "Menu" at bounding box center [8, 8] width 7 height 7
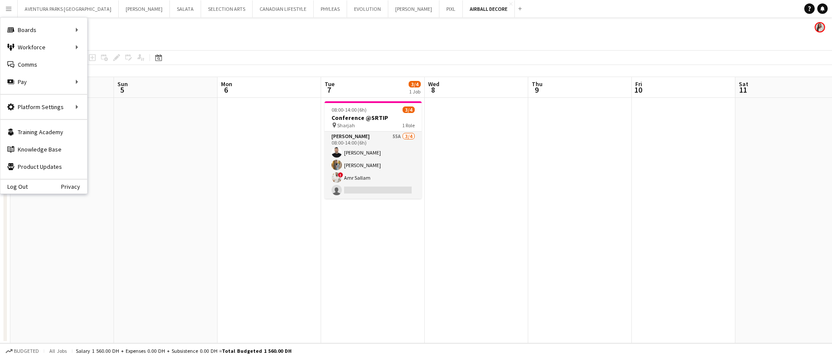
drag, startPoint x: 646, startPoint y: 244, endPoint x: 346, endPoint y: 247, distance: 300.3
click at [346, 247] on app-calendar-viewport "Wed 1 Thu 2 Fri 3 Sat 4 Sun 5 Mon 6 Tue 7 3/4 1 Job Wed 8 Thu 9 Fri 10 Sat 11 S…" at bounding box center [416, 210] width 832 height 266
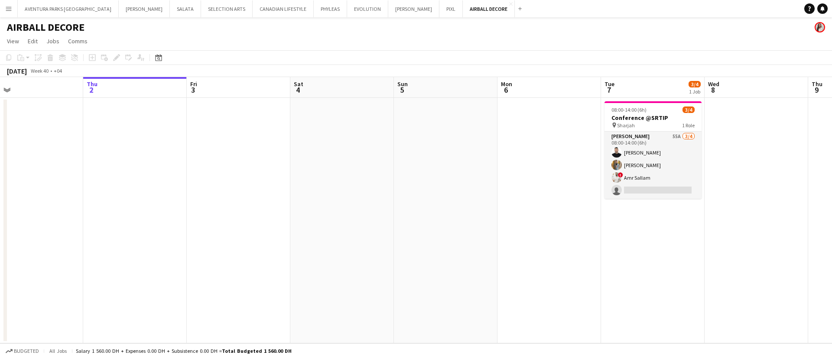
drag, startPoint x: 480, startPoint y: 209, endPoint x: 746, endPoint y: 209, distance: 265.6
click at [746, 209] on app-calendar-viewport "Mon 29 Tue 30 Wed 1 Thu 2 Fri 3 Sat 4 Sun 5 Mon 6 Tue 7 3/4 1 Job Wed 8 Thu 9 F…" at bounding box center [416, 210] width 832 height 266
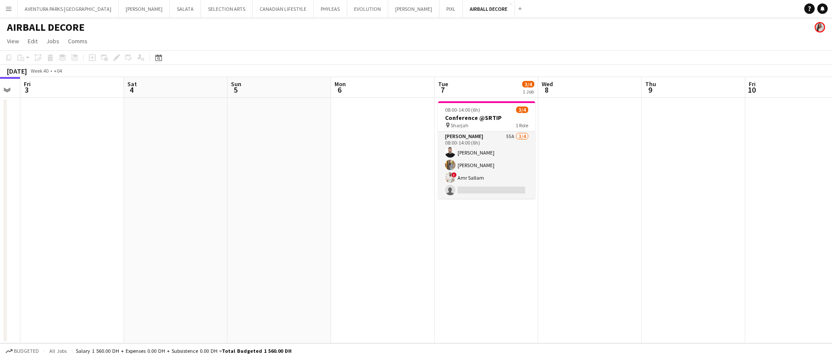
scroll to position [0, 255]
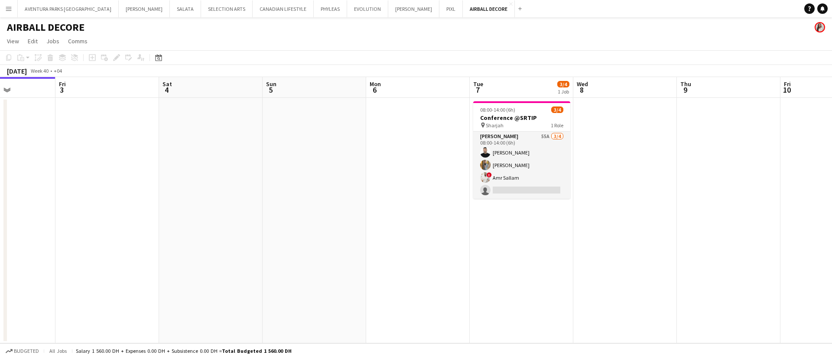
drag, startPoint x: 676, startPoint y: 194, endPoint x: 230, endPoint y: 187, distance: 445.4
click at [230, 187] on app-calendar-viewport "Tue 30 Wed 1 Thu 2 Fri 3 Sat 4 Sun 5 Mon 6 Tue 7 3/4 1 Job Wed 8 Thu 9 Fri 10 S…" at bounding box center [416, 210] width 832 height 266
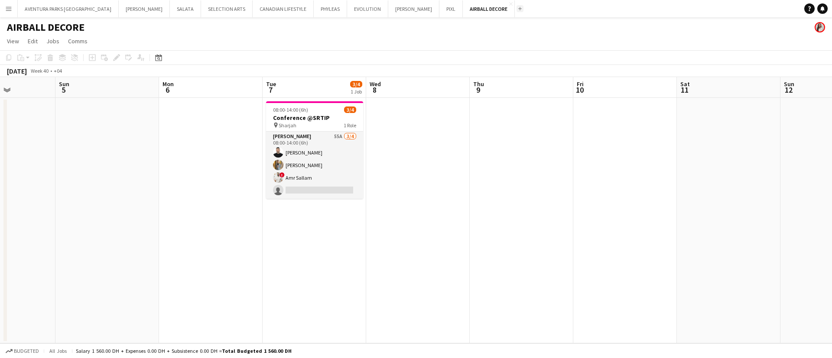
click at [516, 6] on button "Add" at bounding box center [519, 8] width 7 height 7
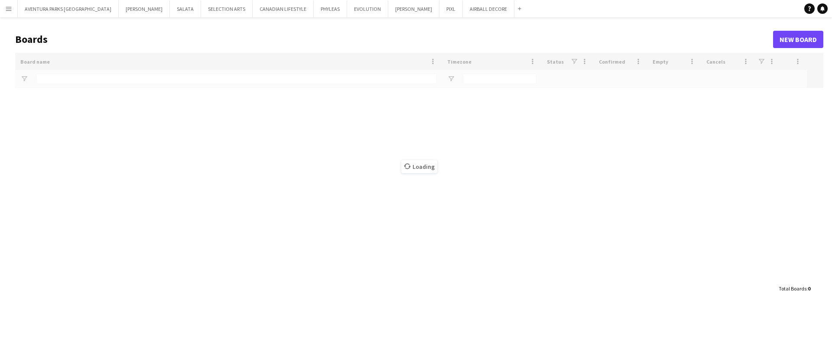
click at [10, 9] on app-icon "Menu" at bounding box center [8, 8] width 7 height 7
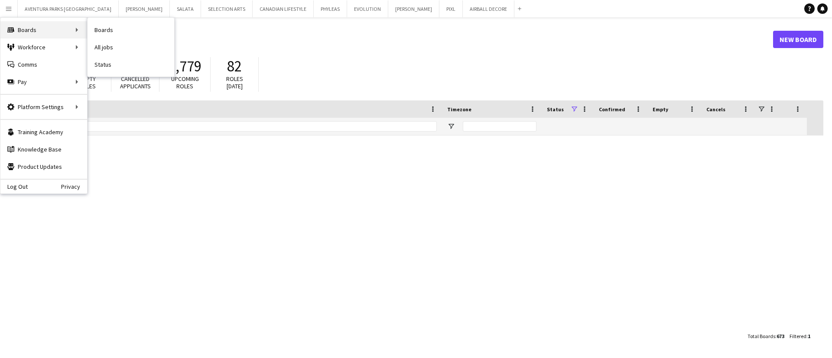
type input "*****"
click at [126, 63] on link "Status" at bounding box center [131, 64] width 87 height 17
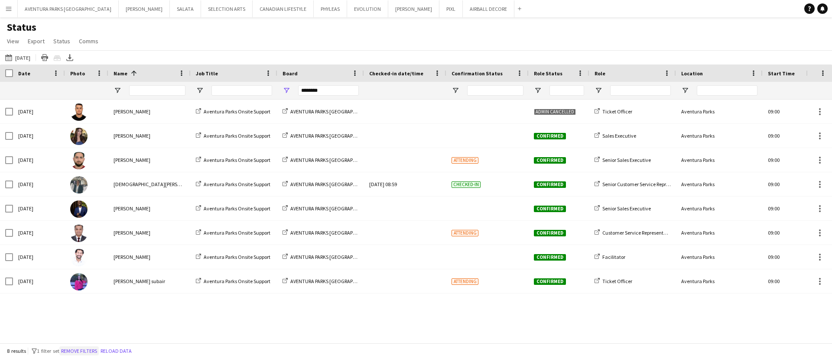
click at [80, 348] on button "Remove filters" at bounding box center [78, 352] width 39 height 10
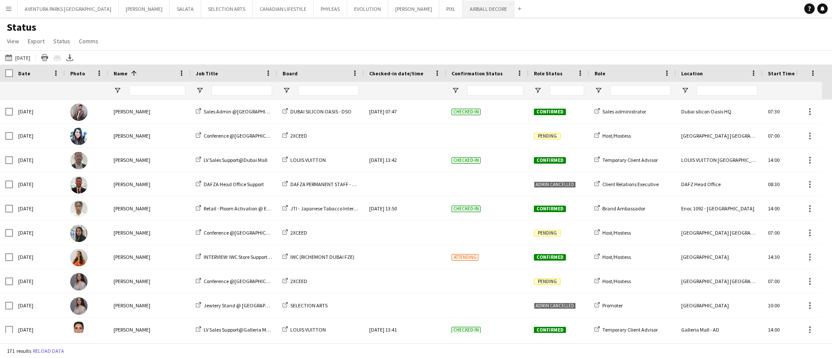
click at [463, 10] on button "AIRBALL DECORE Close" at bounding box center [489, 8] width 52 height 17
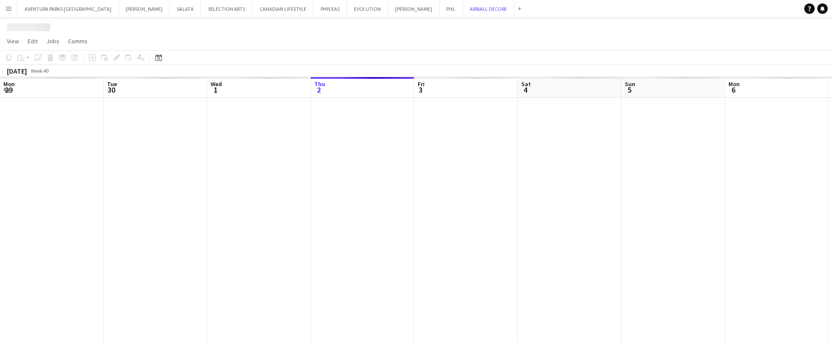
scroll to position [0, 207]
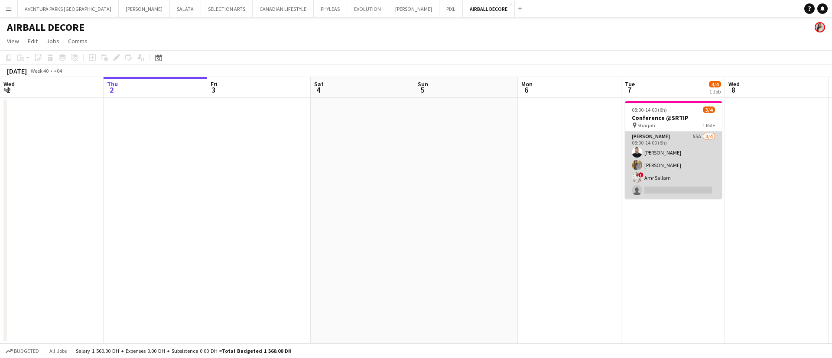
click at [663, 185] on app-card-role "Usher 55A 3/4 08:00-14:00 (6h) Ahmad Nassour Ahmed Fouda ! Amr Sallam single-ne…" at bounding box center [673, 165] width 97 height 67
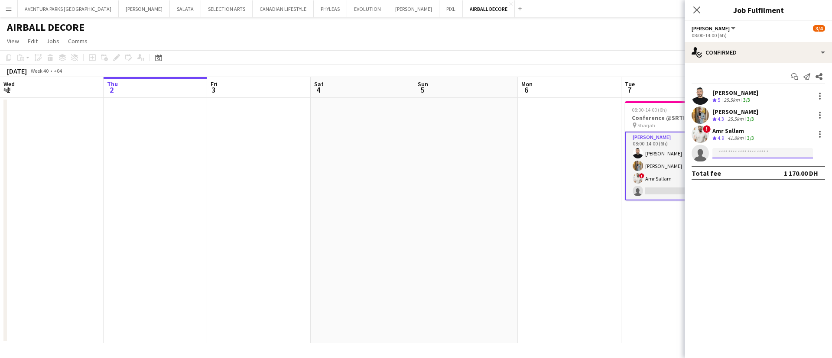
click at [743, 149] on input at bounding box center [762, 153] width 101 height 10
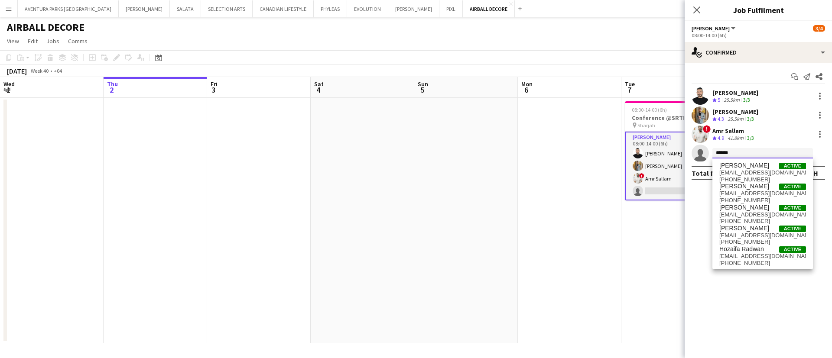
type input "******"
click at [753, 169] on span "radwan9786@gmail.com" at bounding box center [762, 172] width 87 height 7
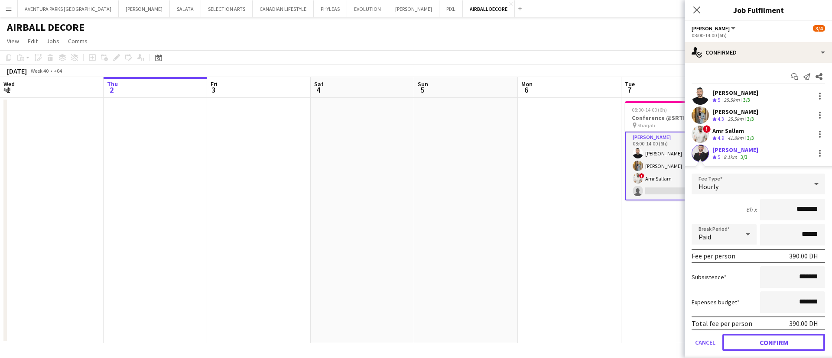
click at [773, 343] on button "Confirm" at bounding box center [773, 342] width 103 height 17
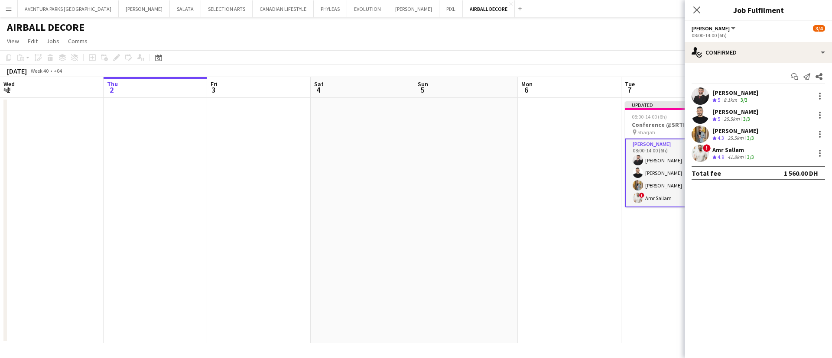
click at [662, 234] on app-date-cell "Updated 08:00-14:00 (6h) 4/4 Conference @SRTIP pin Sharjah 1 Role Usher 4/4 08:…" at bounding box center [673, 221] width 104 height 246
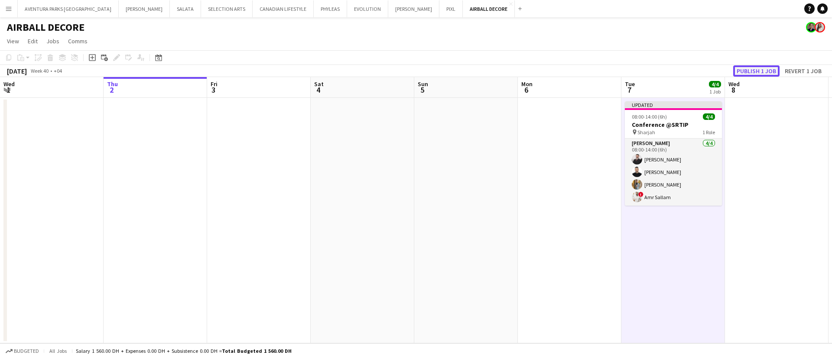
click at [765, 74] on button "Publish 1 job" at bounding box center [756, 70] width 46 height 11
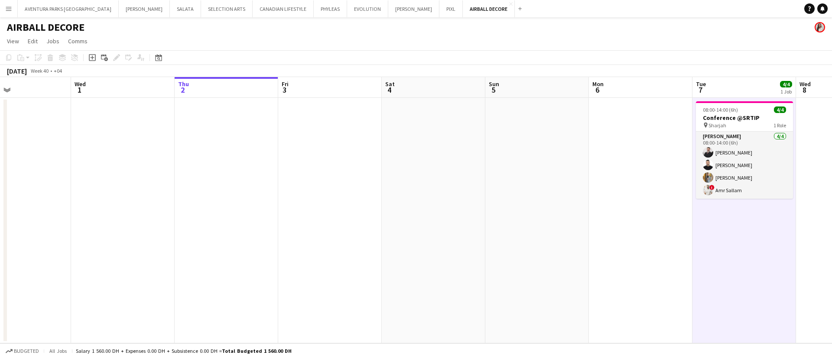
scroll to position [0, 237]
drag, startPoint x: 803, startPoint y: 166, endPoint x: 809, endPoint y: 166, distance: 6.1
click at [809, 166] on app-calendar-viewport "Sun 28 Mon 29 Tue 30 Wed 1 Thu 2 Fri 3 Sat 4 Sun 5 Mon 6 Tue 7 4/4 1 Job Wed 8 …" at bounding box center [416, 210] width 832 height 266
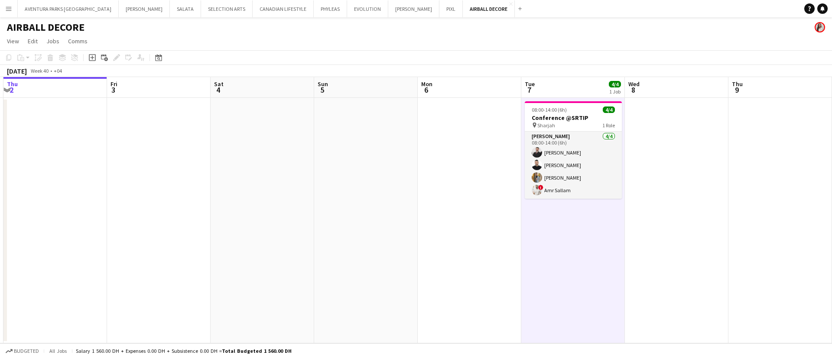
scroll to position [0, 315]
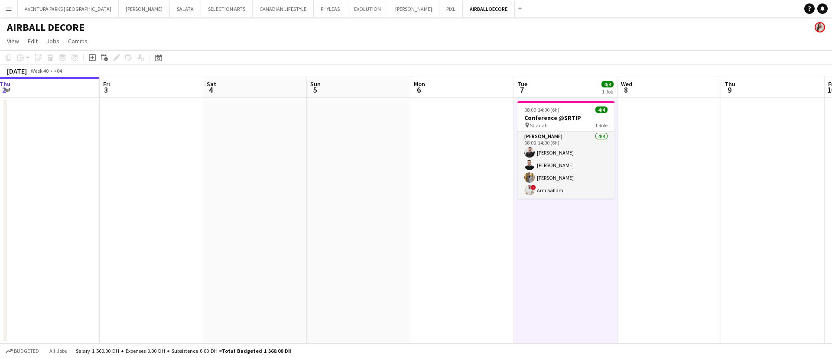
drag, startPoint x: 724, startPoint y: 247, endPoint x: 441, endPoint y: 227, distance: 284.4
click at [441, 227] on app-calendar-viewport "Mon 29 Tue 30 Wed 1 Thu 2 Fri 3 Sat 4 Sun 5 Mon 6 Tue 7 4/4 1 Job Wed 8 Thu 9 F…" at bounding box center [416, 210] width 832 height 266
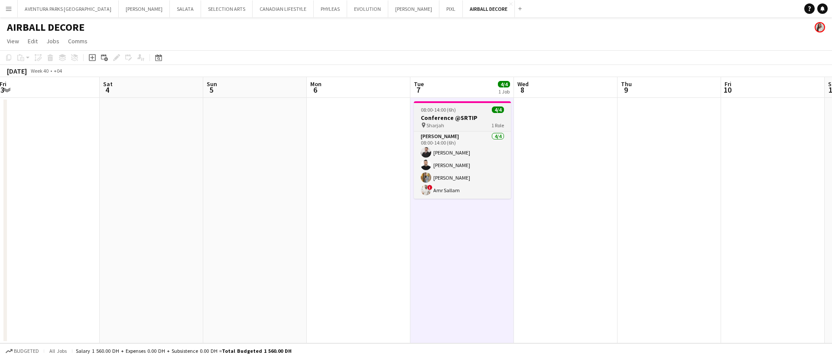
click at [470, 115] on h3 "Conference @SRTIP" at bounding box center [462, 118] width 97 height 8
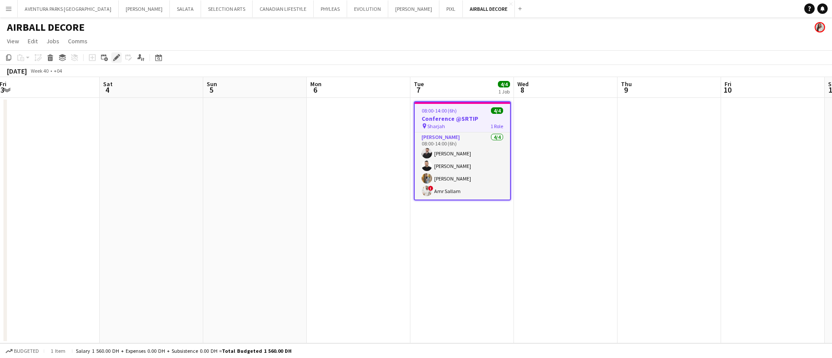
click at [113, 55] on icon "Edit" at bounding box center [116, 57] width 7 height 7
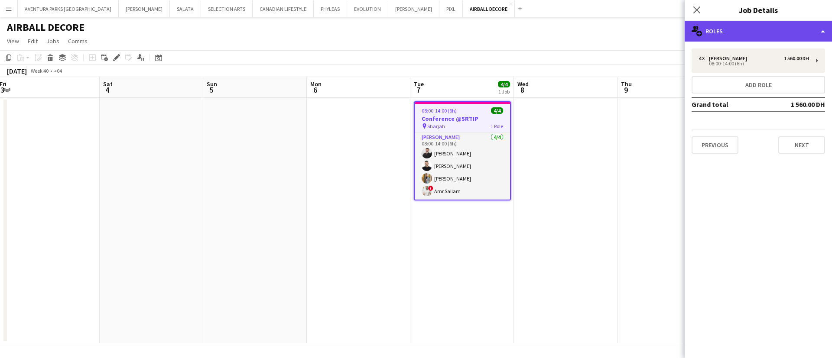
click at [778, 27] on div "multiple-users-add Roles" at bounding box center [758, 31] width 147 height 21
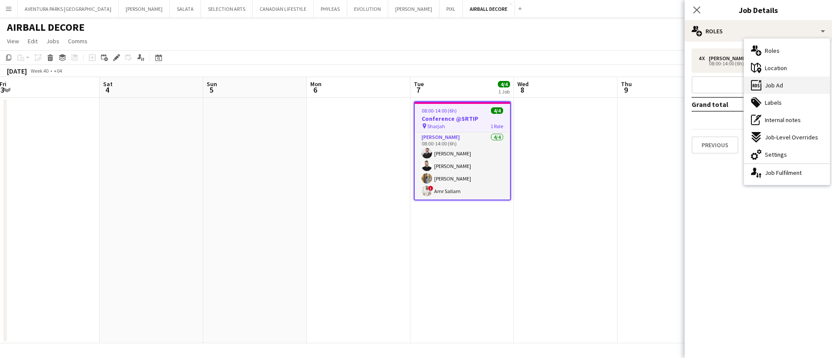
click at [793, 85] on div "ads-window Job Ad" at bounding box center [787, 85] width 86 height 17
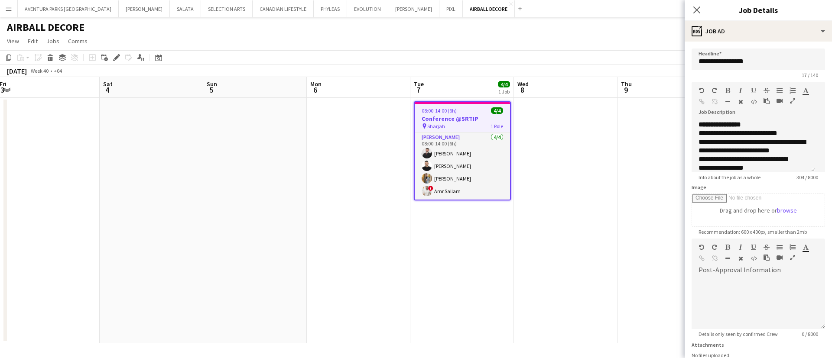
click at [790, 104] on icon "button" at bounding box center [792, 101] width 5 height 6
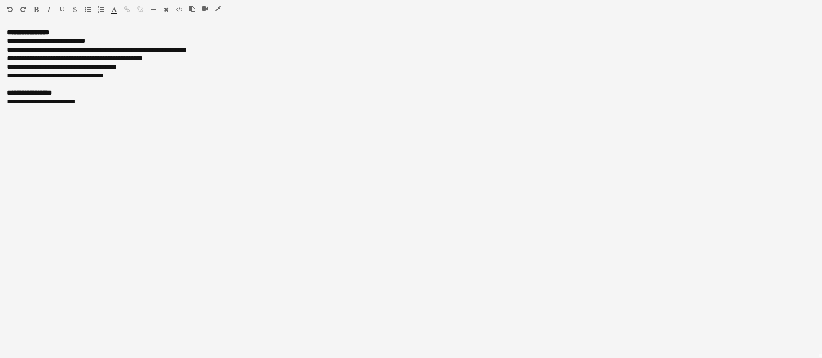
click at [217, 7] on icon "button" at bounding box center [217, 9] width 5 height 6
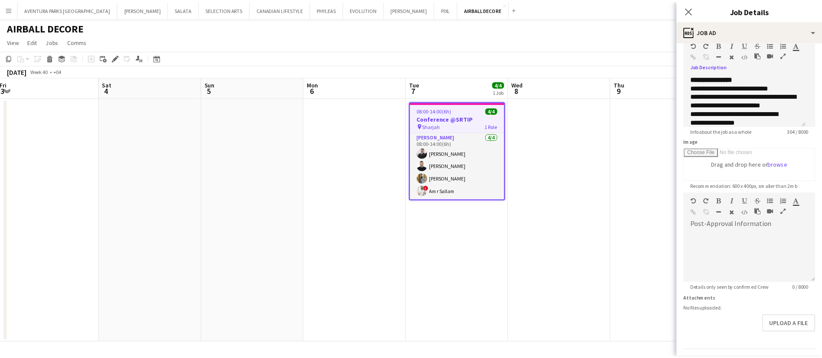
scroll to position [65, 0]
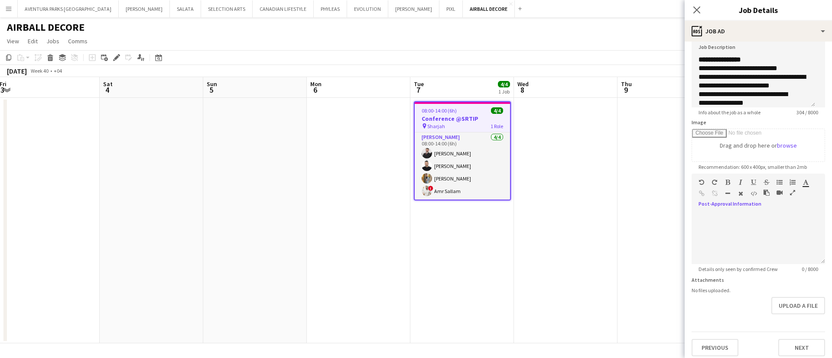
click at [790, 196] on icon "button" at bounding box center [792, 193] width 5 height 6
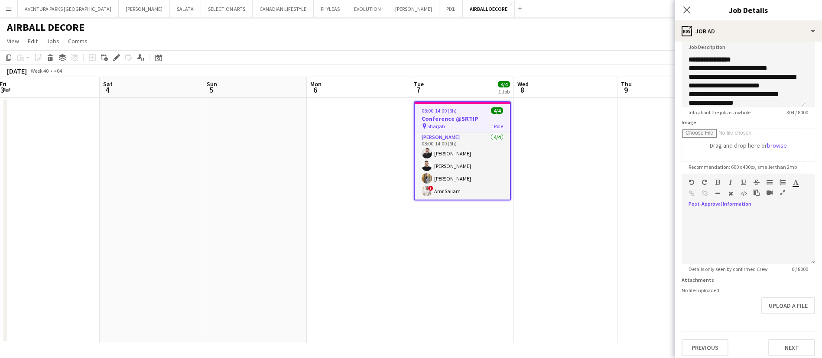
scroll to position [0, 0]
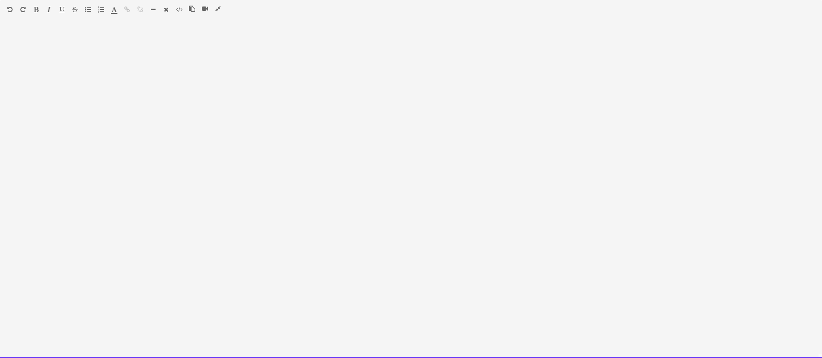
click at [23, 38] on div at bounding box center [411, 193] width 822 height 330
paste div
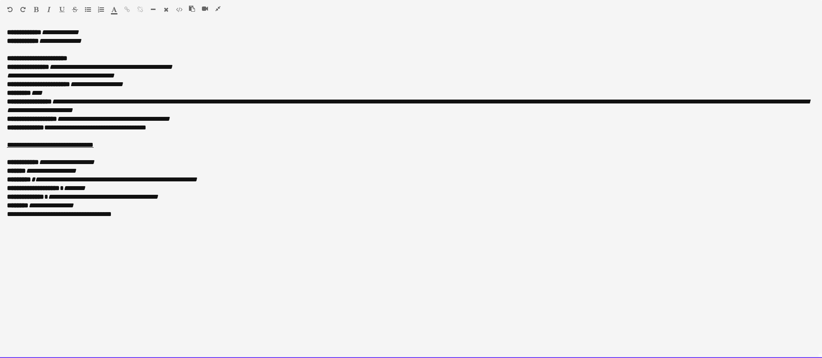
click at [104, 55] on p "**********" at bounding box center [411, 58] width 808 height 9
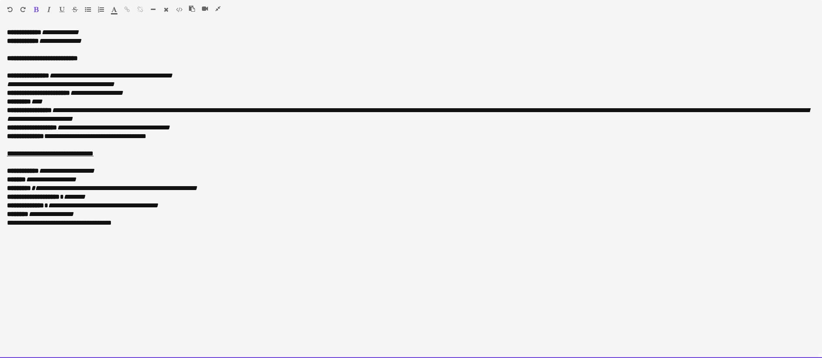
click at [154, 85] on p "**********" at bounding box center [411, 79] width 808 height 17
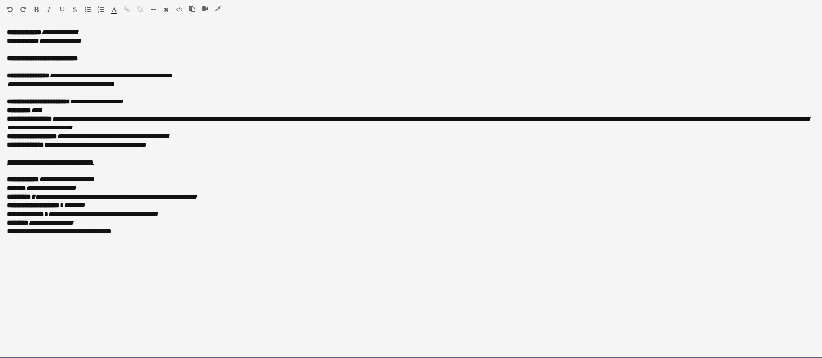
drag, startPoint x: 148, startPoint y: 101, endPoint x: 129, endPoint y: 100, distance: 19.1
click at [129, 100] on p "**********" at bounding box center [411, 101] width 808 height 9
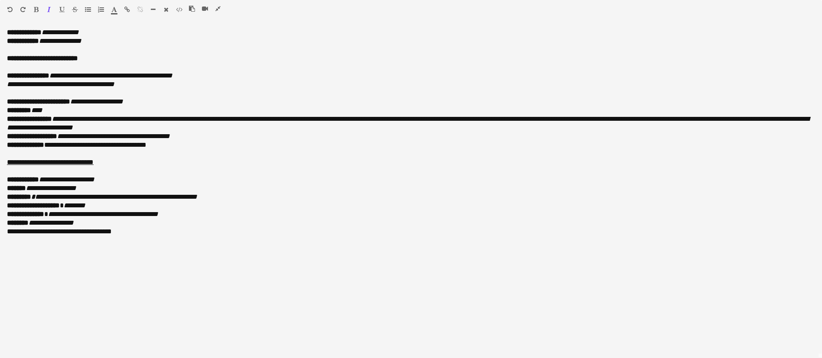
click at [34, 11] on icon "button" at bounding box center [36, 9] width 5 height 6
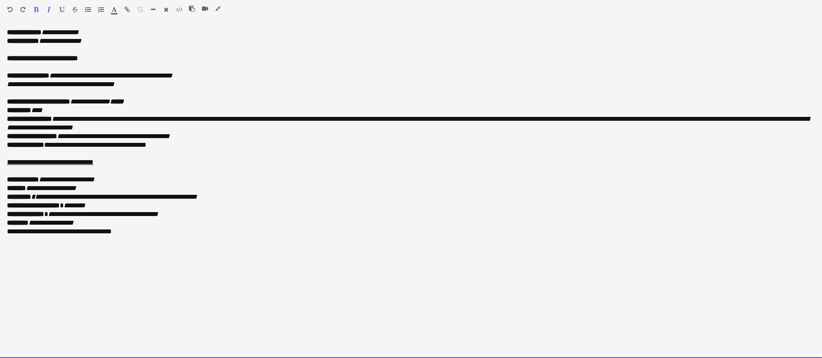
drag, startPoint x: 58, startPoint y: 117, endPoint x: 183, endPoint y: 127, distance: 125.1
click at [183, 127] on p "**********" at bounding box center [411, 123] width 808 height 17
click at [185, 122] on icon "**********" at bounding box center [408, 123] width 802 height 15
click at [60, 120] on icon "**********" at bounding box center [408, 123] width 802 height 15
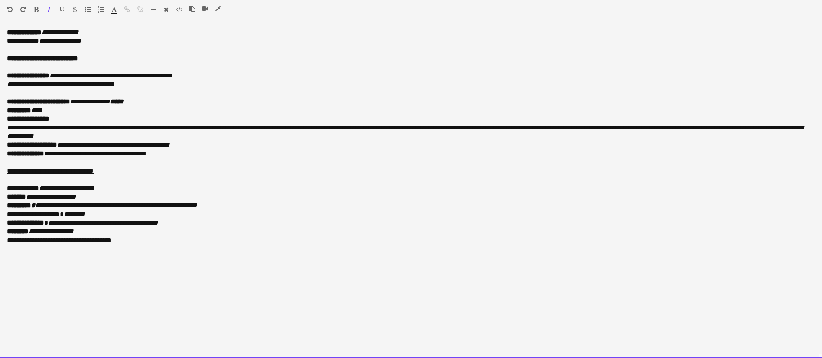
click at [291, 127] on icon "**********" at bounding box center [405, 131] width 796 height 15
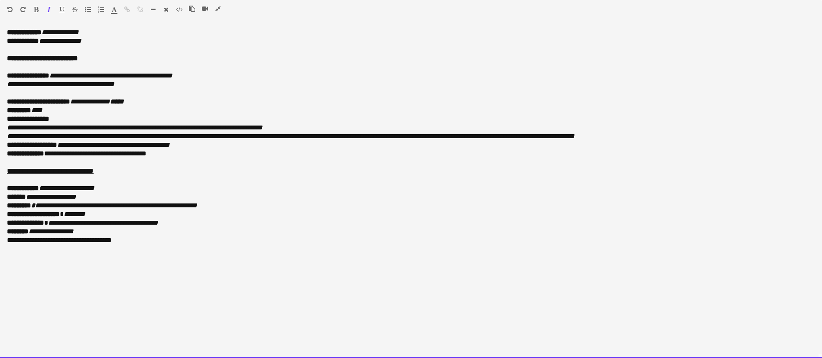
click at [203, 135] on icon "**********" at bounding box center [291, 136] width 568 height 6
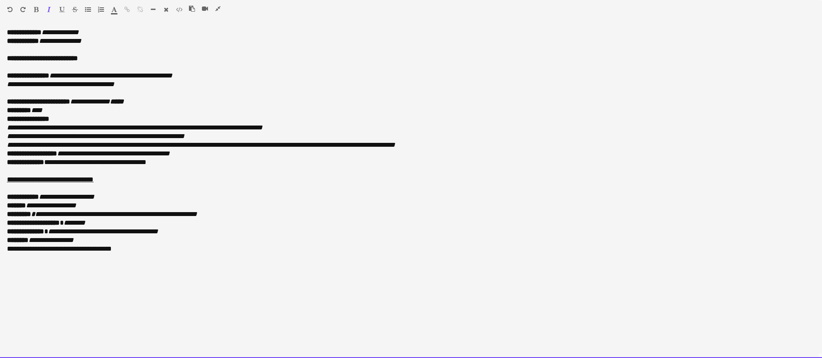
click at [204, 147] on icon "**********" at bounding box center [201, 145] width 388 height 6
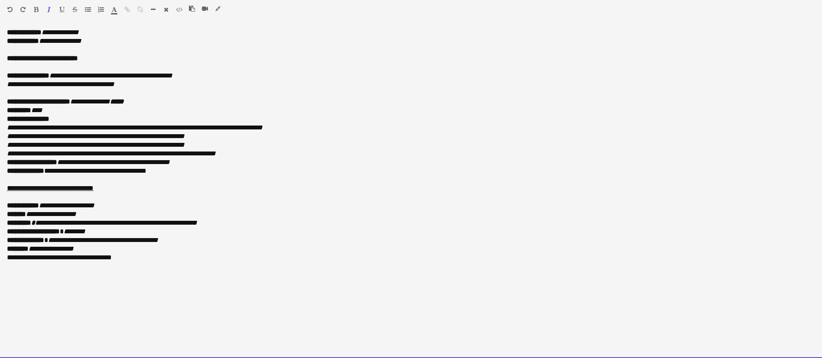
click at [284, 156] on p "**********" at bounding box center [411, 153] width 808 height 9
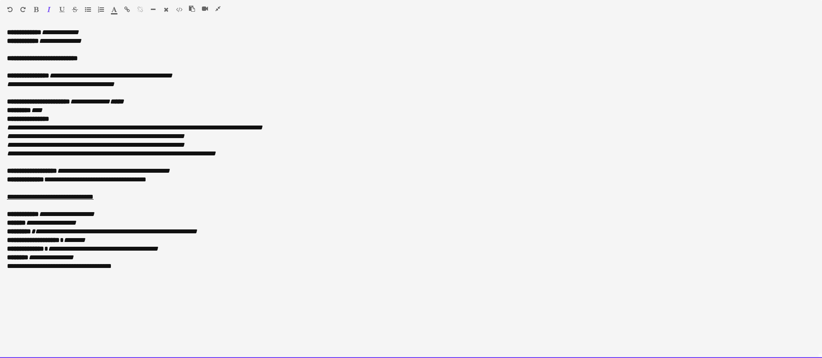
drag, startPoint x: 5, startPoint y: 130, endPoint x: 254, endPoint y: 156, distance: 250.5
click at [254, 156] on div "**********" at bounding box center [411, 193] width 822 height 330
click at [84, 8] on div at bounding box center [59, 11] width 52 height 10
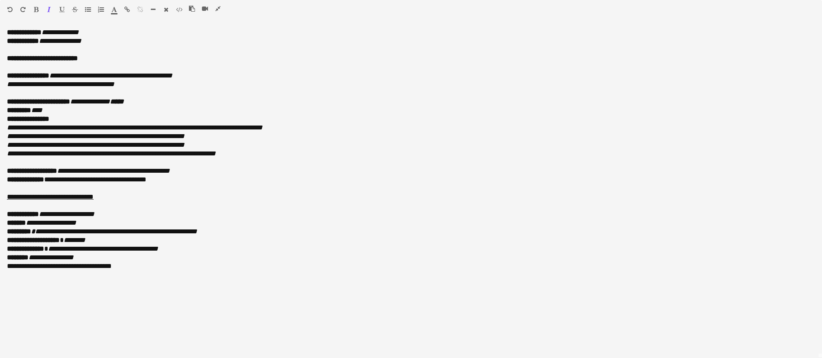
click at [87, 9] on icon "button" at bounding box center [88, 9] width 6 height 6
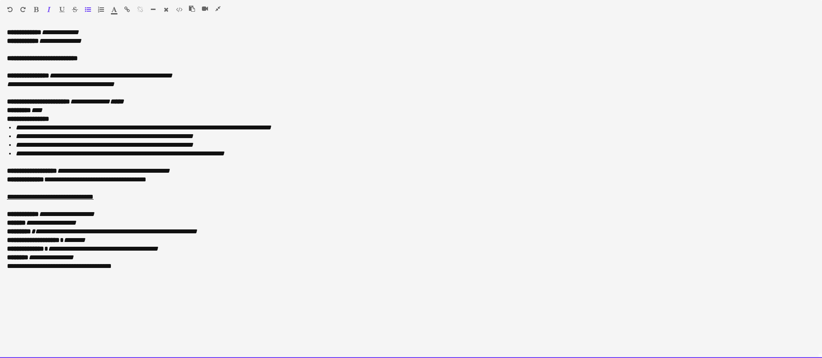
click at [208, 165] on p at bounding box center [411, 162] width 808 height 9
click at [196, 171] on p "**********" at bounding box center [411, 171] width 808 height 9
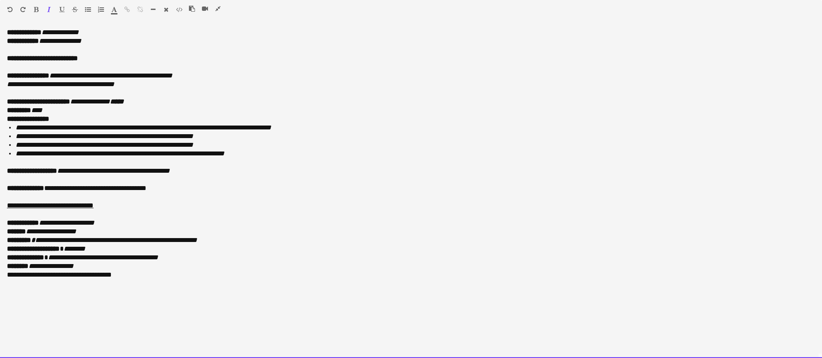
scroll to position [325, 0]
click at [106, 226] on p "**********" at bounding box center [411, 223] width 808 height 9
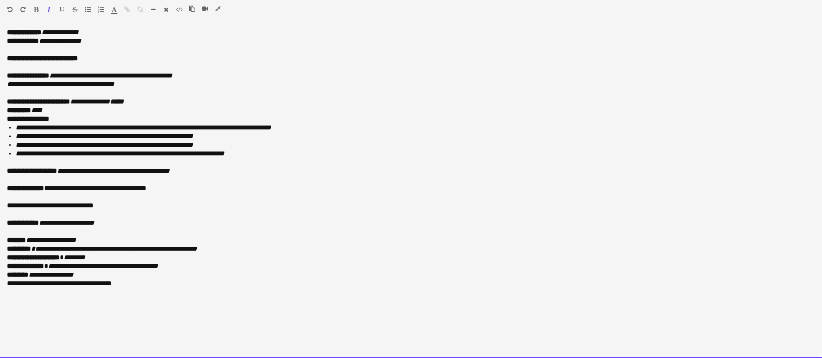
click at [93, 237] on p "**********" at bounding box center [411, 240] width 808 height 9
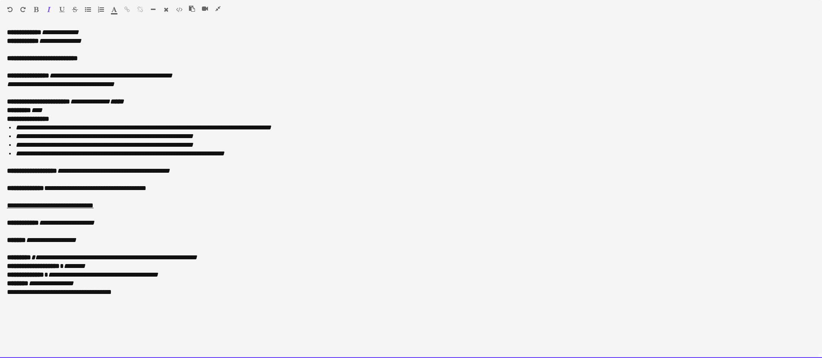
click at [230, 260] on p "**********" at bounding box center [411, 257] width 808 height 9
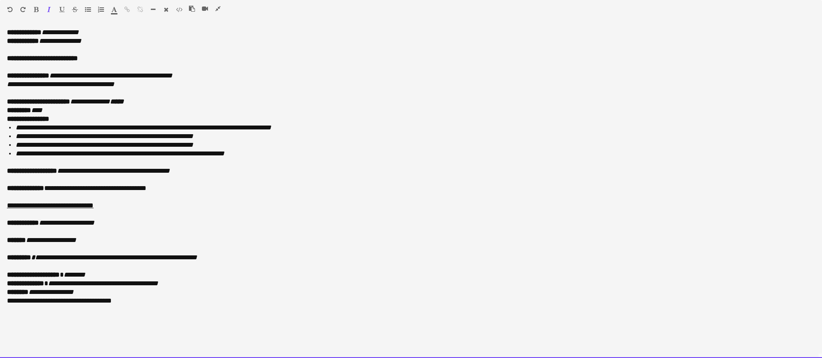
click at [110, 272] on p "**********" at bounding box center [411, 275] width 808 height 9
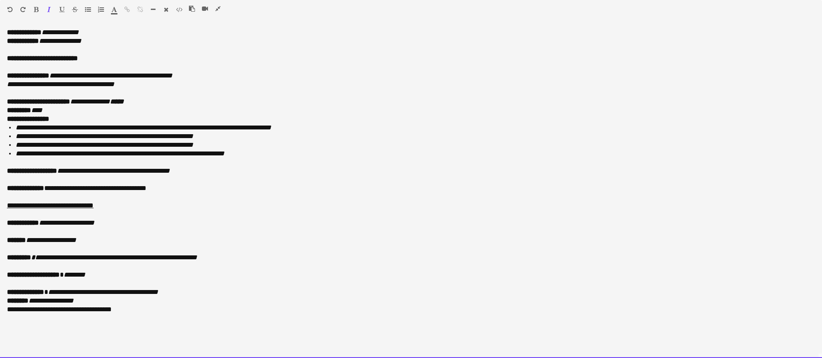
click at [192, 294] on p "**********" at bounding box center [411, 292] width 808 height 9
click at [129, 306] on p "**********" at bounding box center [411, 309] width 808 height 9
drag, startPoint x: 154, startPoint y: 330, endPoint x: 21, endPoint y: 316, distance: 133.7
click at [21, 316] on div "**********" at bounding box center [411, 193] width 822 height 330
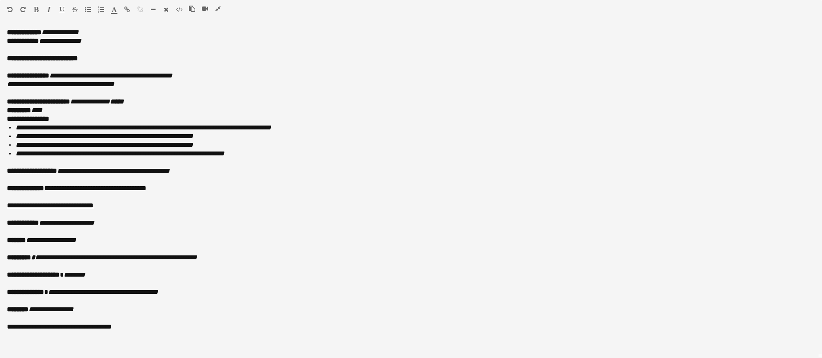
click at [35, 9] on icon "button" at bounding box center [36, 9] width 5 height 6
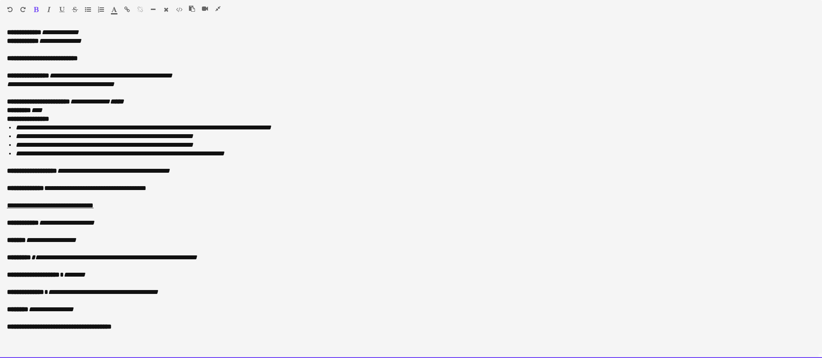
click at [359, 264] on p at bounding box center [411, 266] width 808 height 9
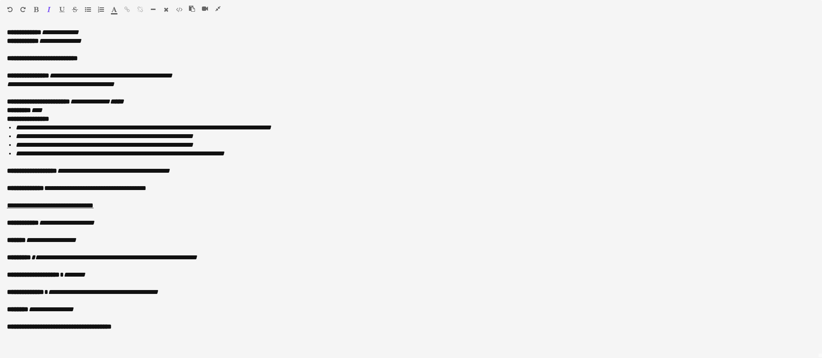
click at [215, 7] on button "button" at bounding box center [218, 8] width 6 height 7
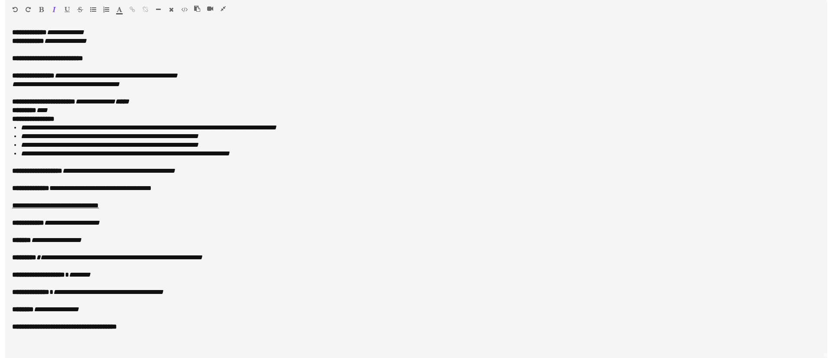
scroll to position [0, 0]
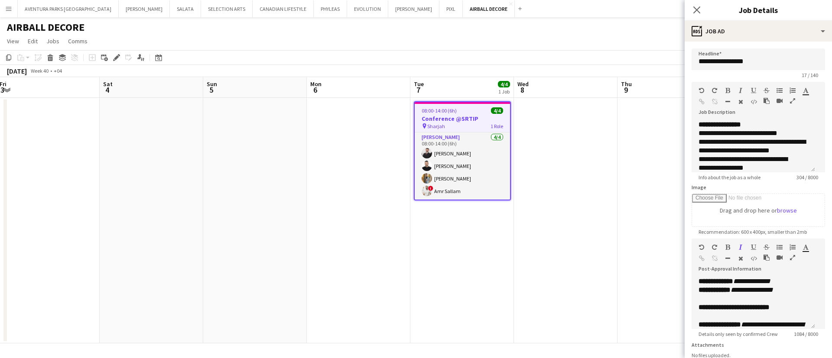
click at [660, 119] on app-date-cell at bounding box center [669, 221] width 104 height 246
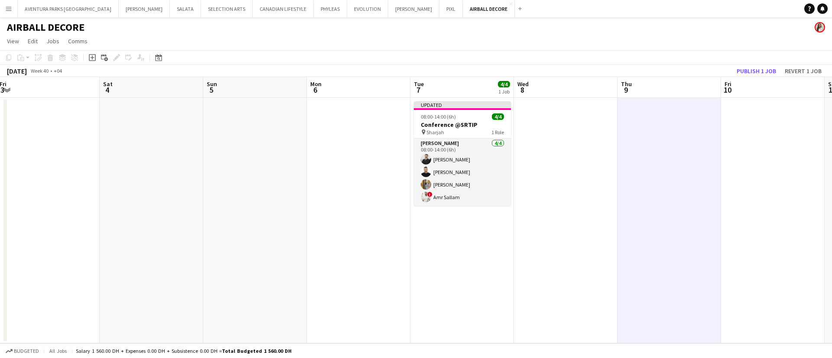
click at [768, 62] on app-toolbar "Copy Paste Paste Ctrl+V Paste with crew Ctrl+Shift+V Paste linked Job Delete Gr…" at bounding box center [416, 57] width 832 height 15
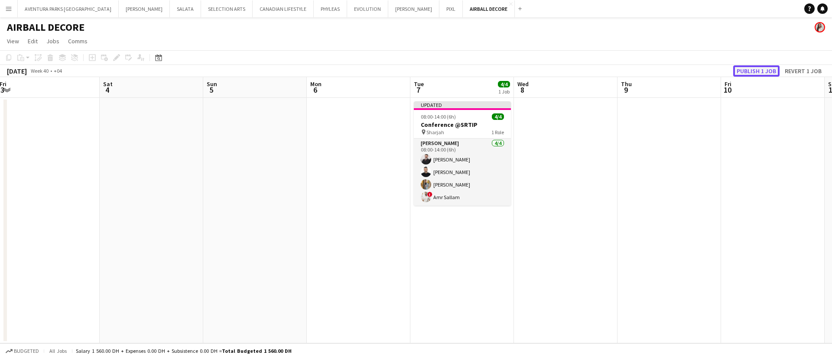
click at [768, 72] on button "Publish 1 job" at bounding box center [756, 70] width 46 height 11
